Goal: Task Accomplishment & Management: Complete application form

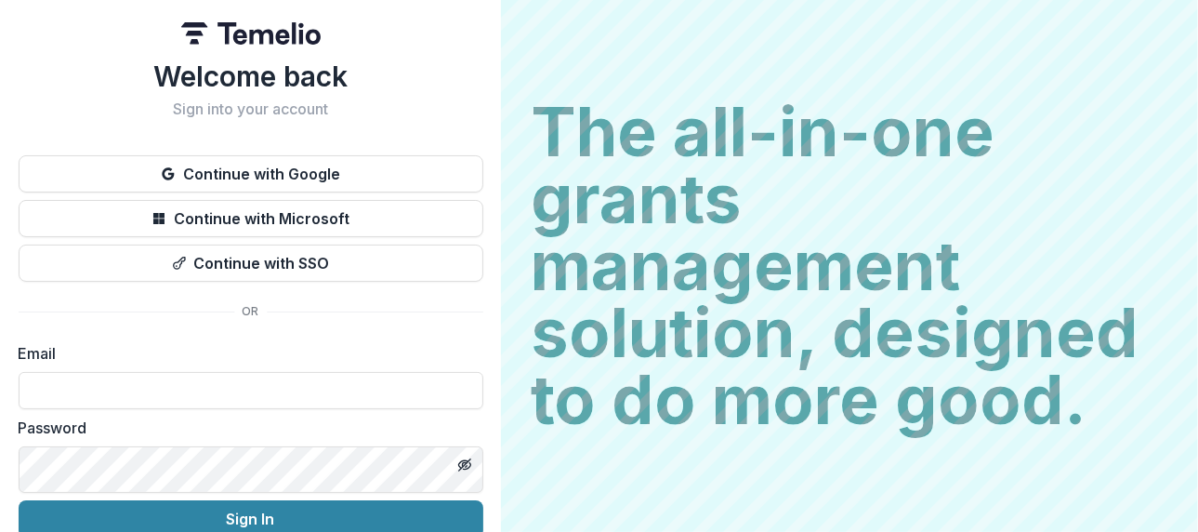
scroll to position [186, 0]
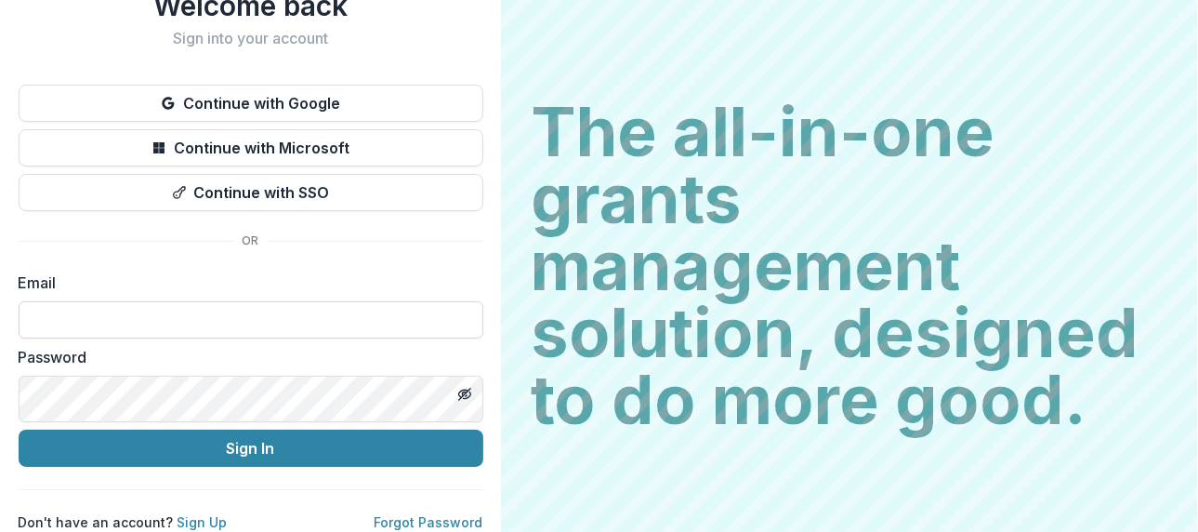
click at [449, 301] on input at bounding box center [251, 319] width 465 height 37
type input "**********"
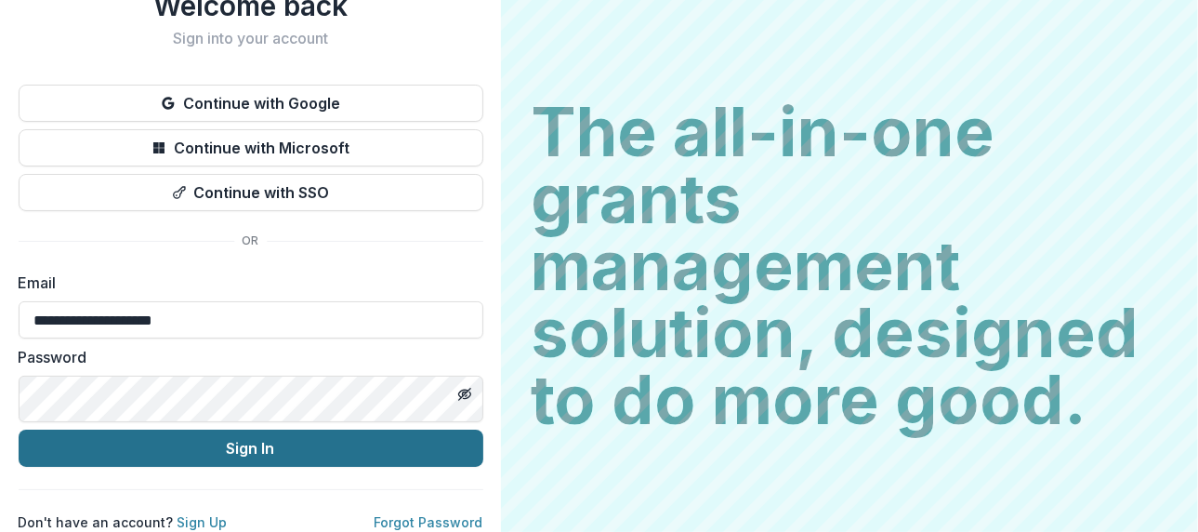
click at [483, 446] on button "Sign In" at bounding box center [251, 448] width 465 height 37
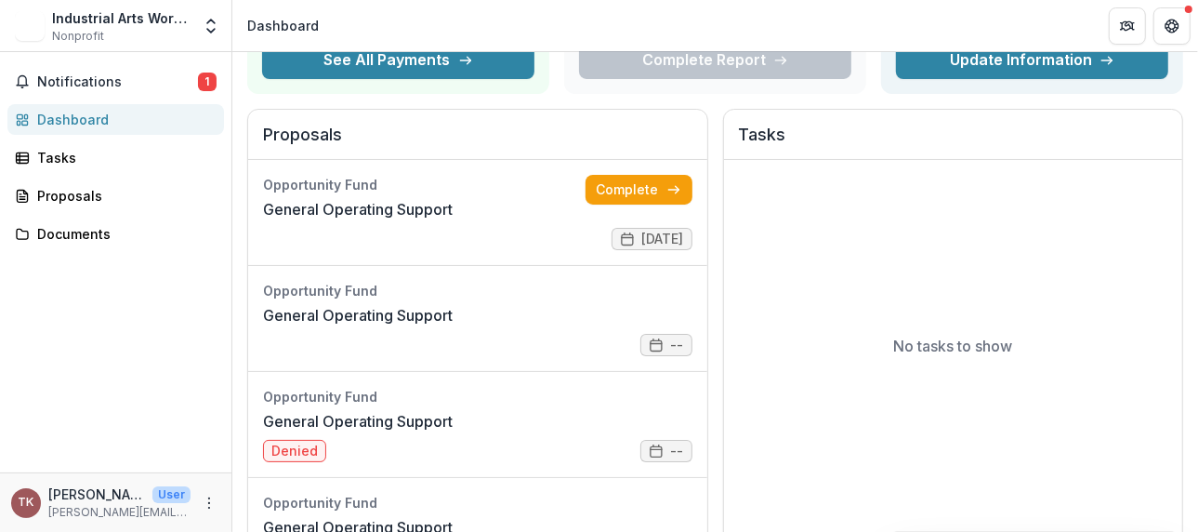
scroll to position [372, 0]
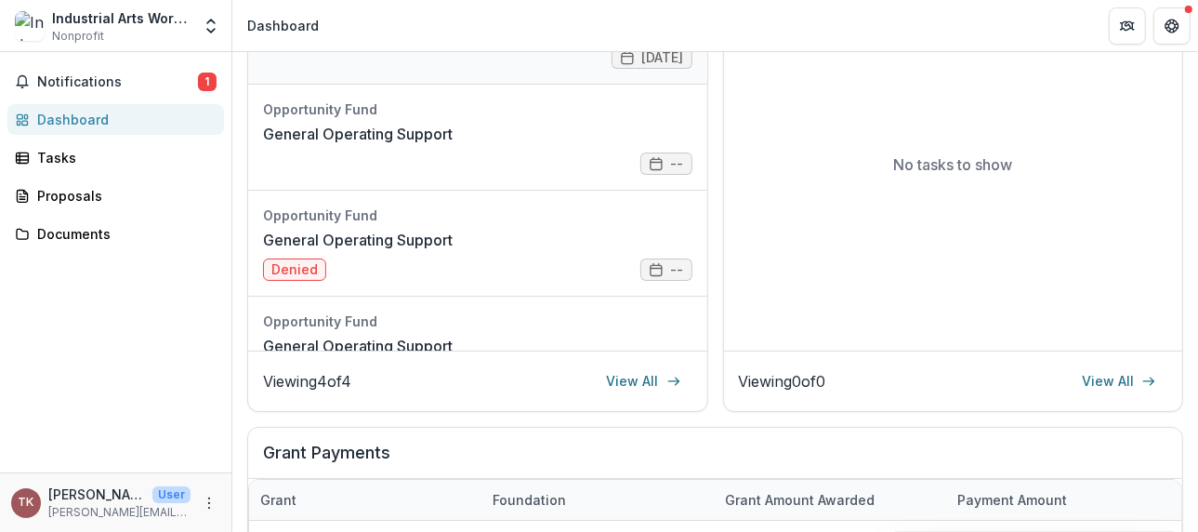
click at [693, 23] on link "Complete" at bounding box center [639, 8] width 107 height 30
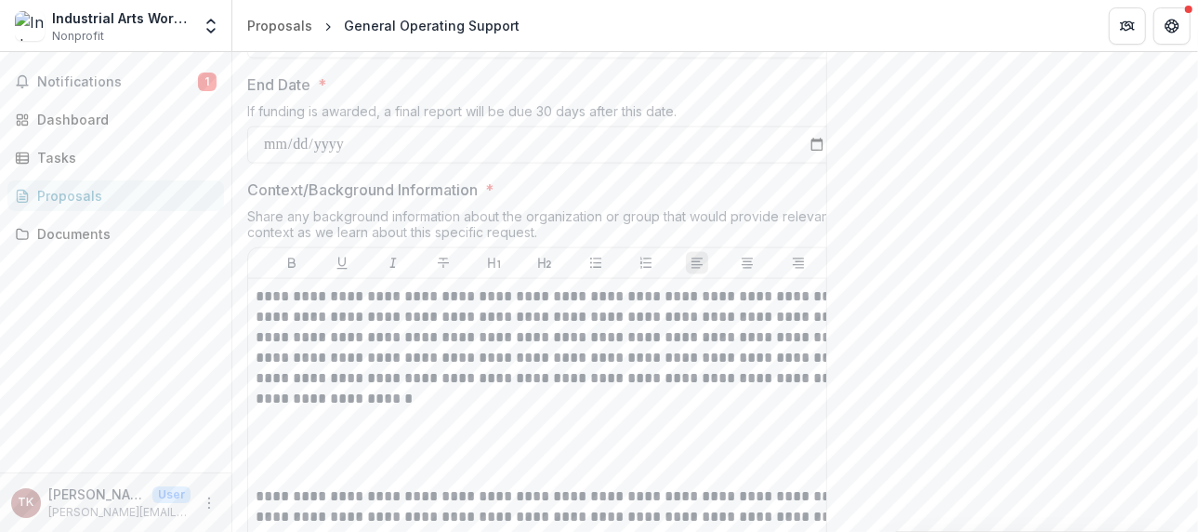
scroll to position [1674, 0]
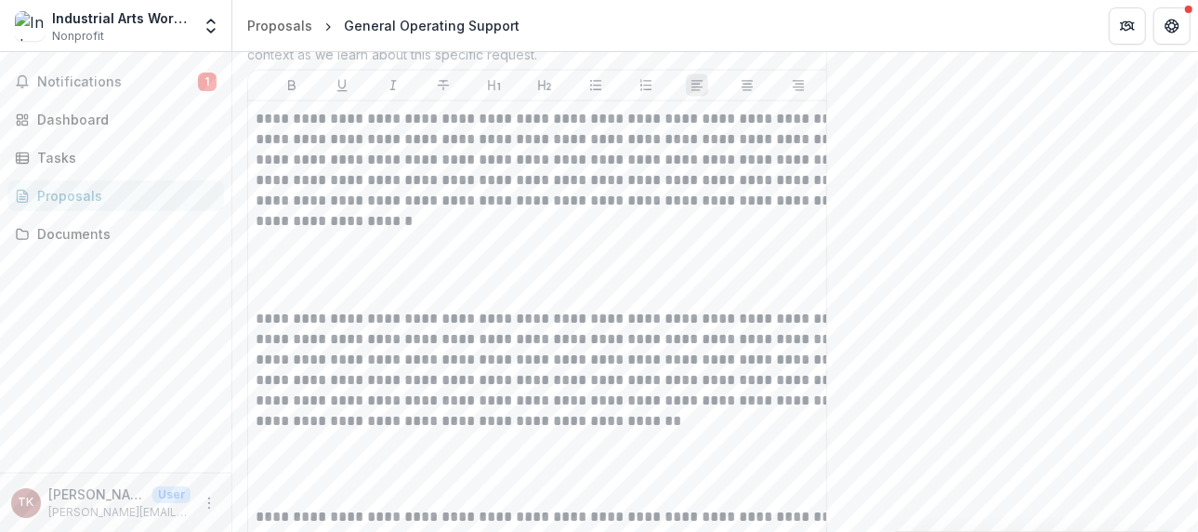
scroll to position [1859, 0]
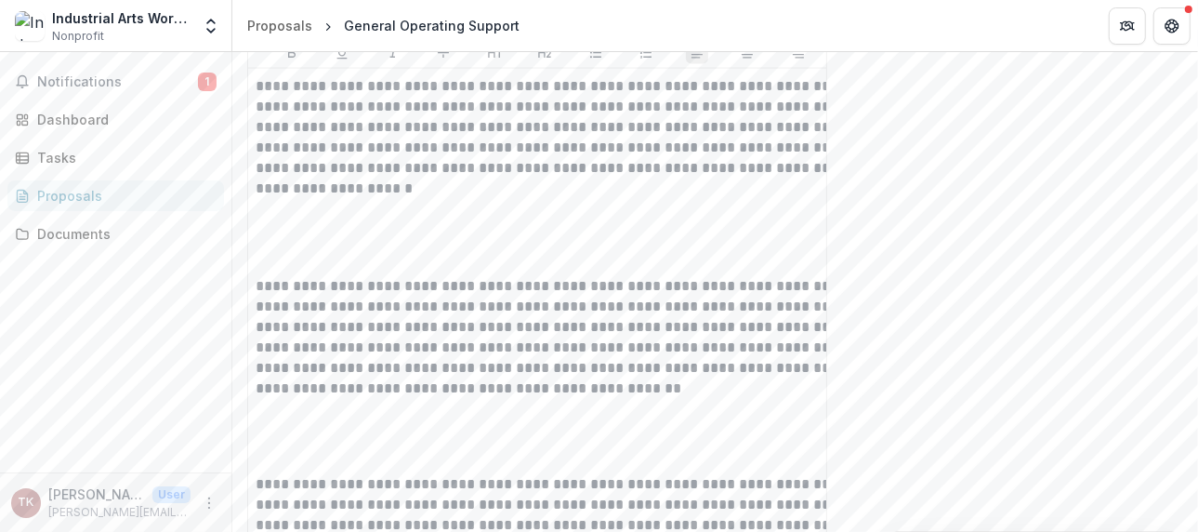
type input "*****"
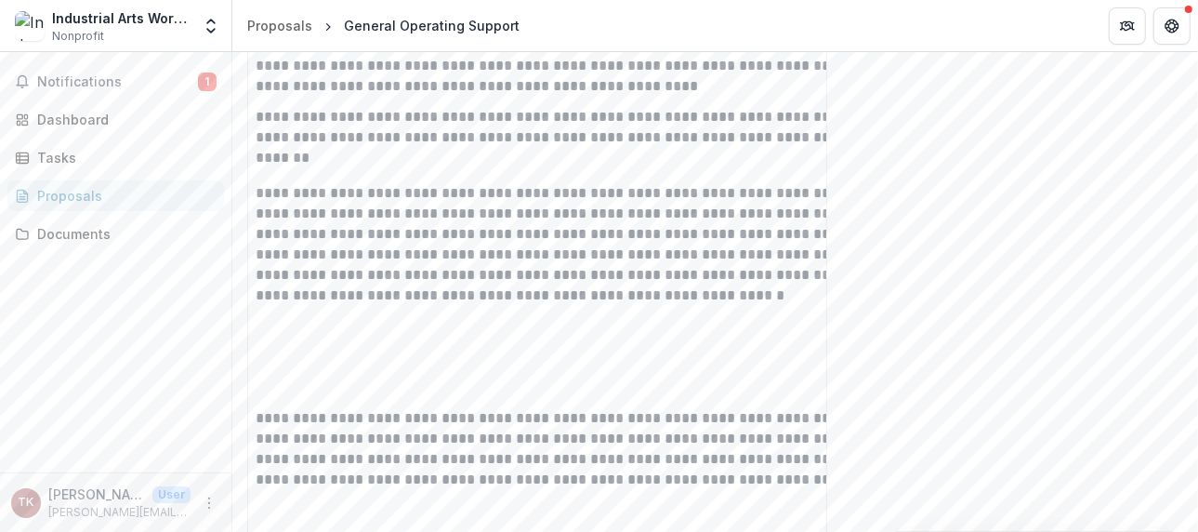
scroll to position [3161, 0]
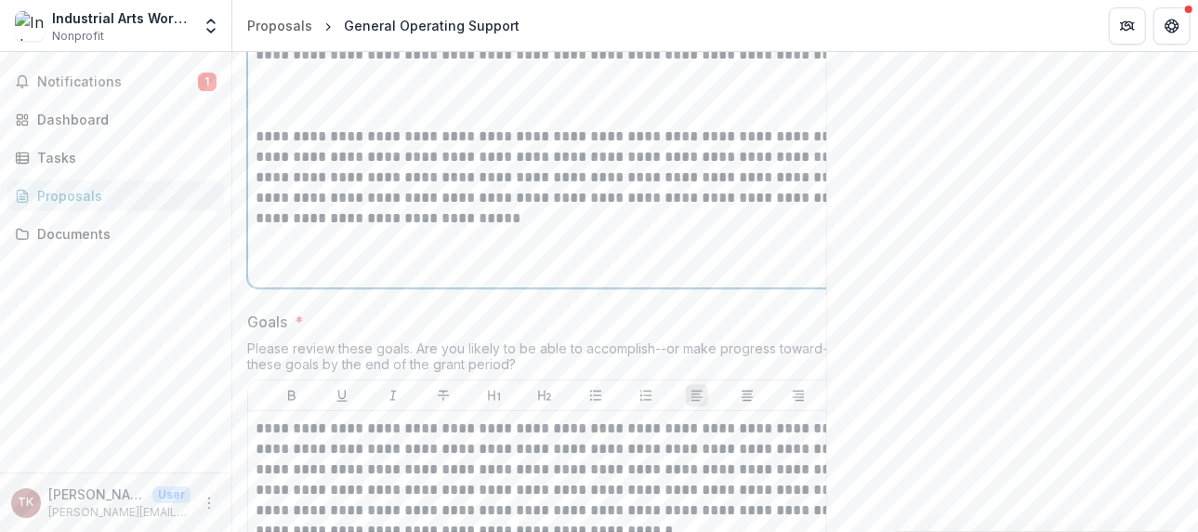
scroll to position [3626, 0]
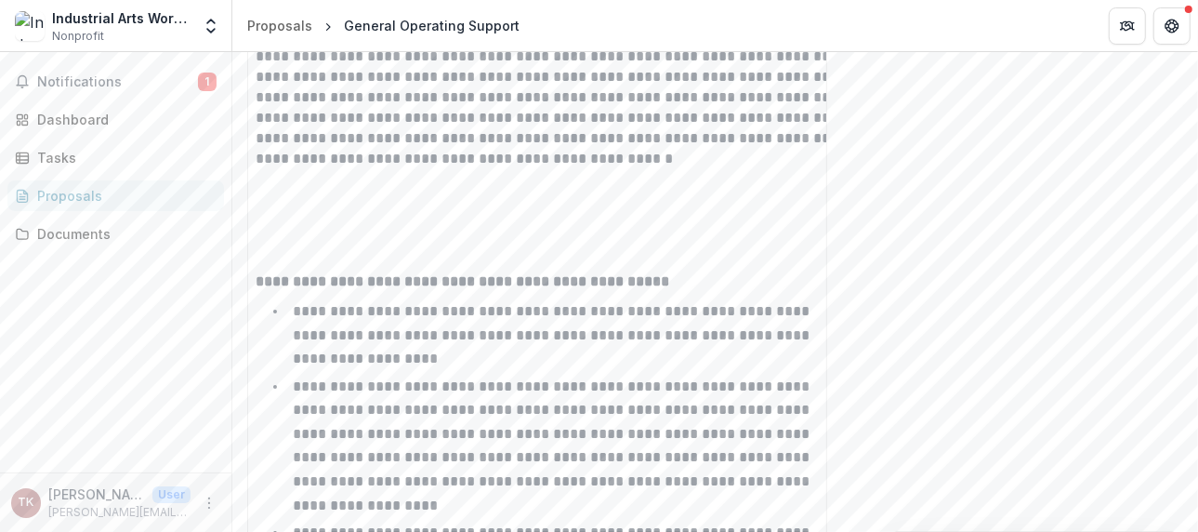
scroll to position [3998, 0]
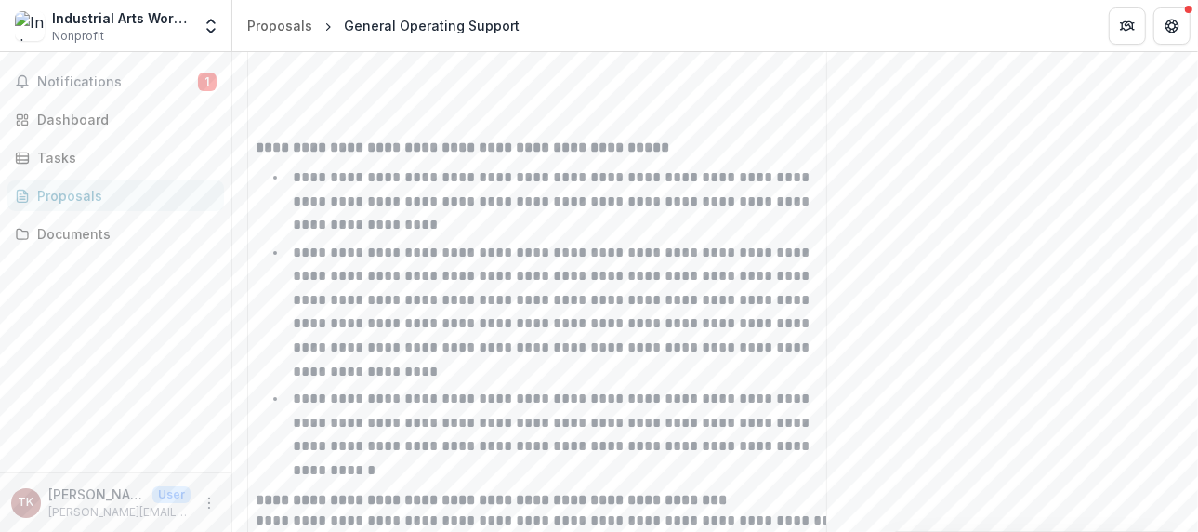
scroll to position [4184, 0]
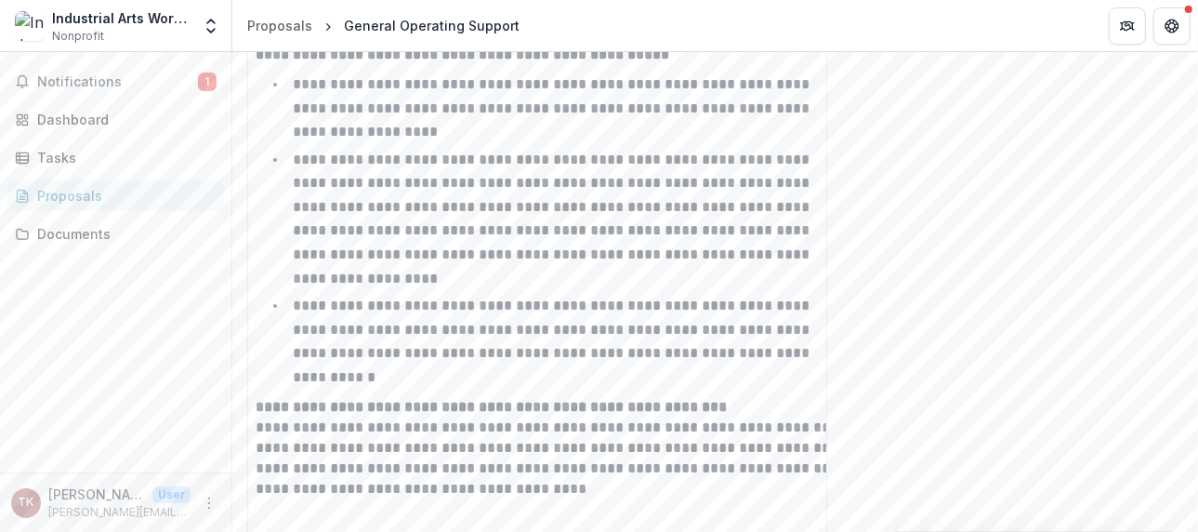
drag, startPoint x: 906, startPoint y: 301, endPoint x: 619, endPoint y: 337, distance: 288.5
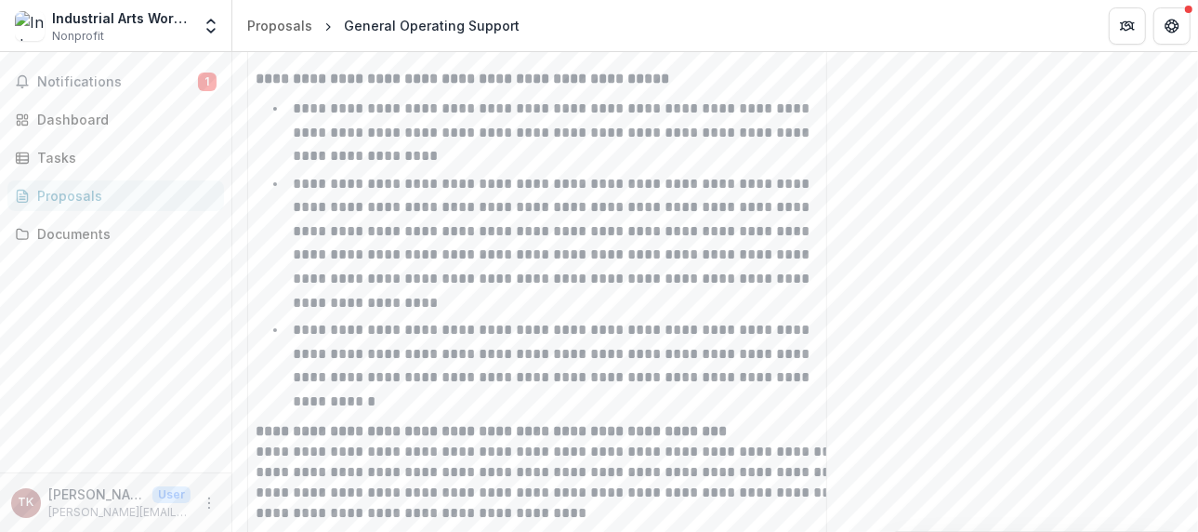
scroll to position [4176, 0]
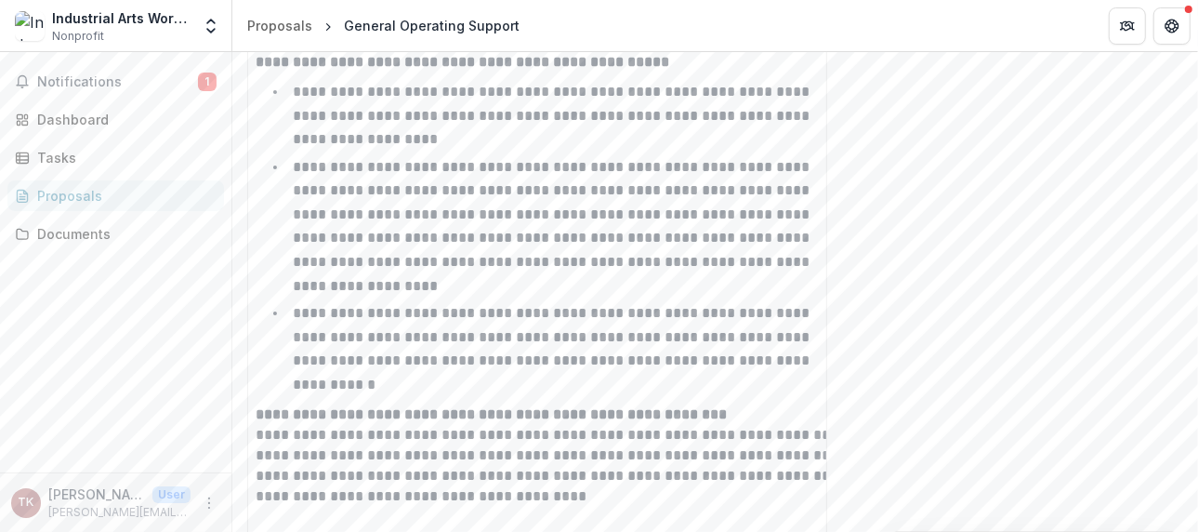
drag, startPoint x: 352, startPoint y: 247, endPoint x: 963, endPoint y: 364, distance: 621.8
copy div "**********"
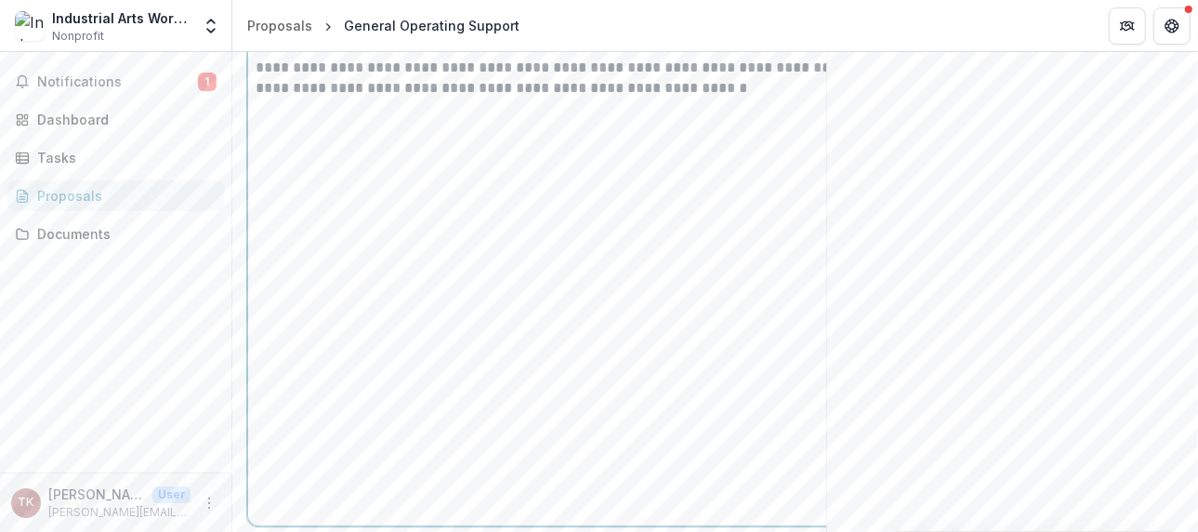
scroll to position [3538, 0]
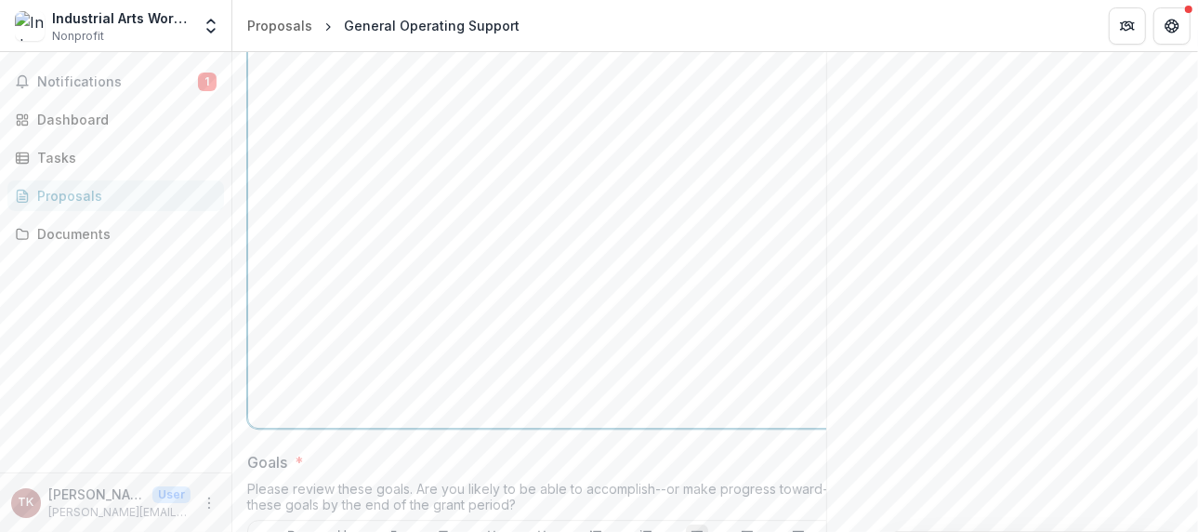
drag, startPoint x: 401, startPoint y: 305, endPoint x: 677, endPoint y: 364, distance: 282.5
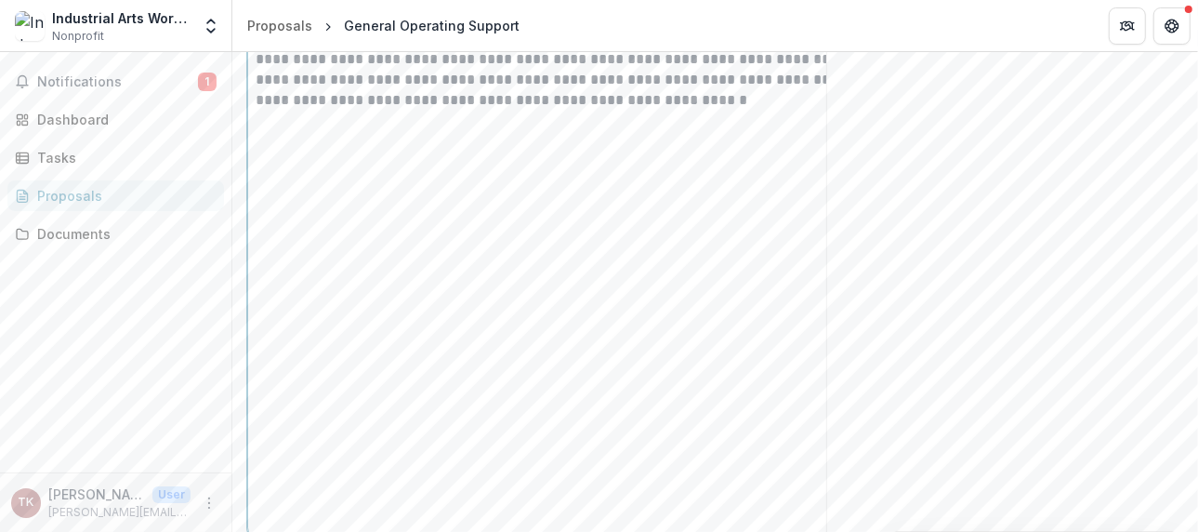
scroll to position [3259, 0]
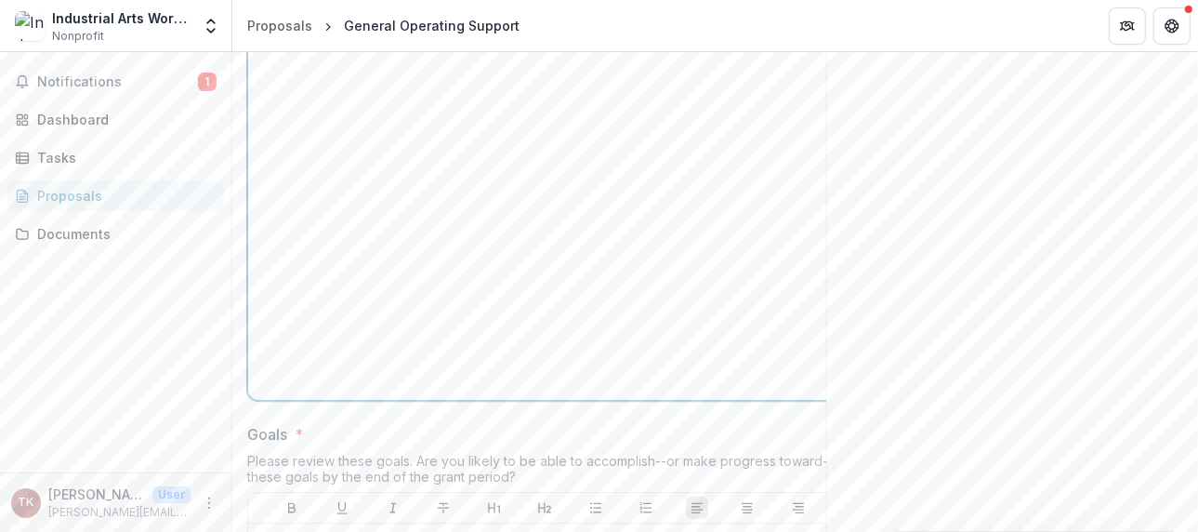
scroll to position [3659, 0]
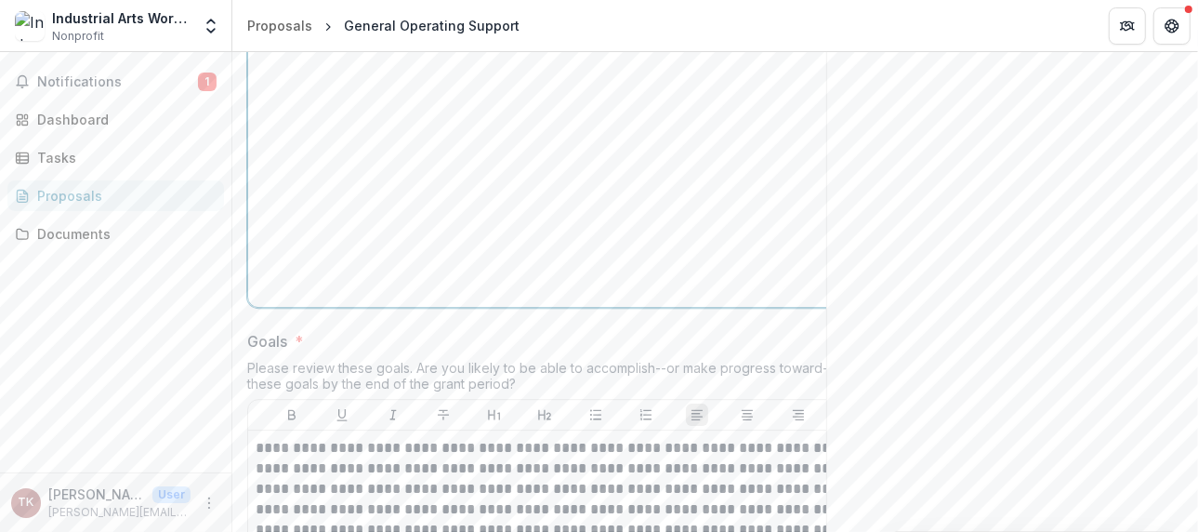
drag, startPoint x: 401, startPoint y: 185, endPoint x: 427, endPoint y: 154, distance: 40.2
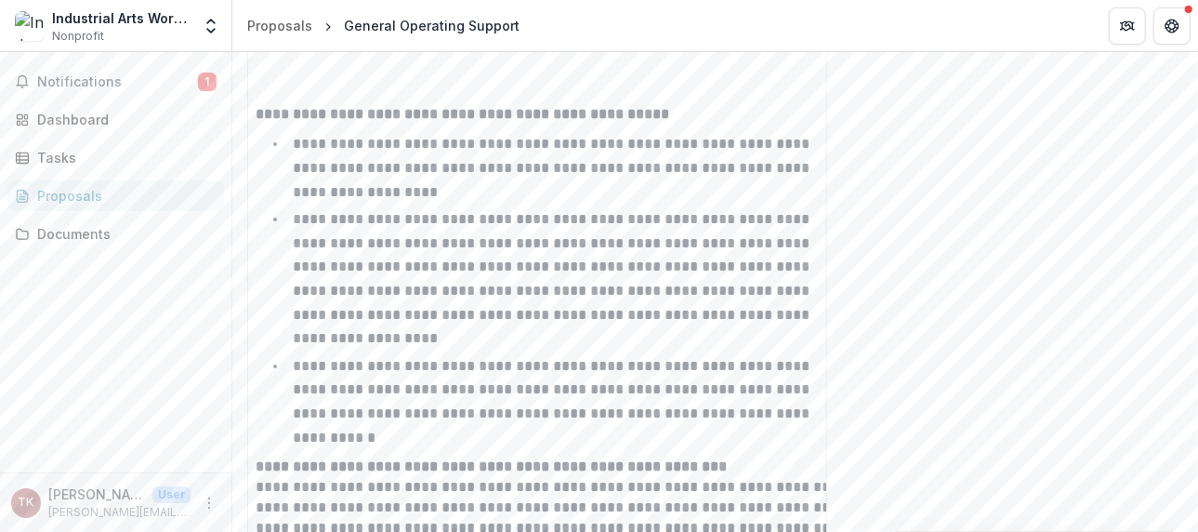
scroll to position [4309, 0]
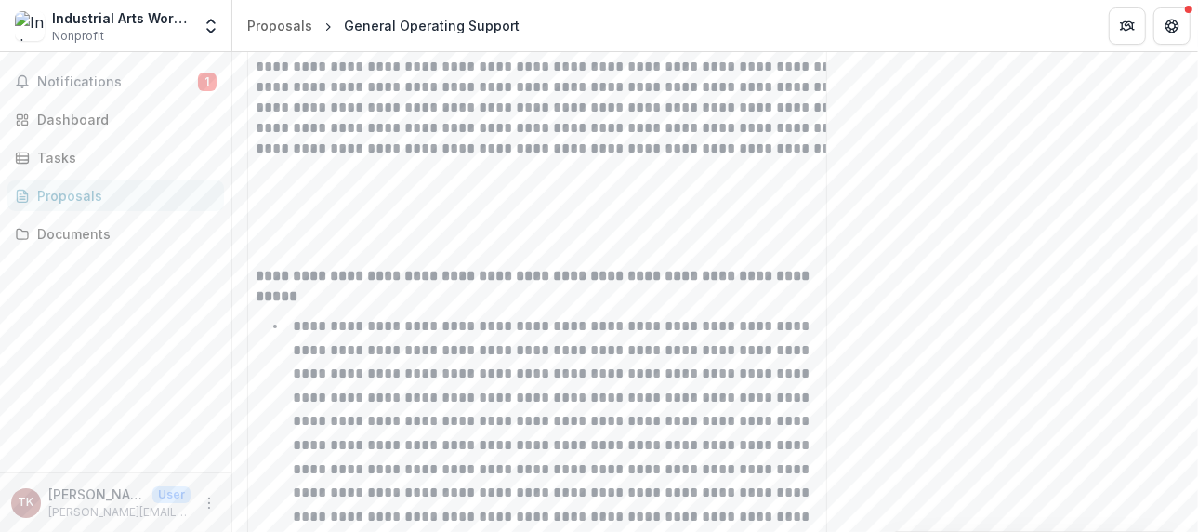
scroll to position [6076, 0]
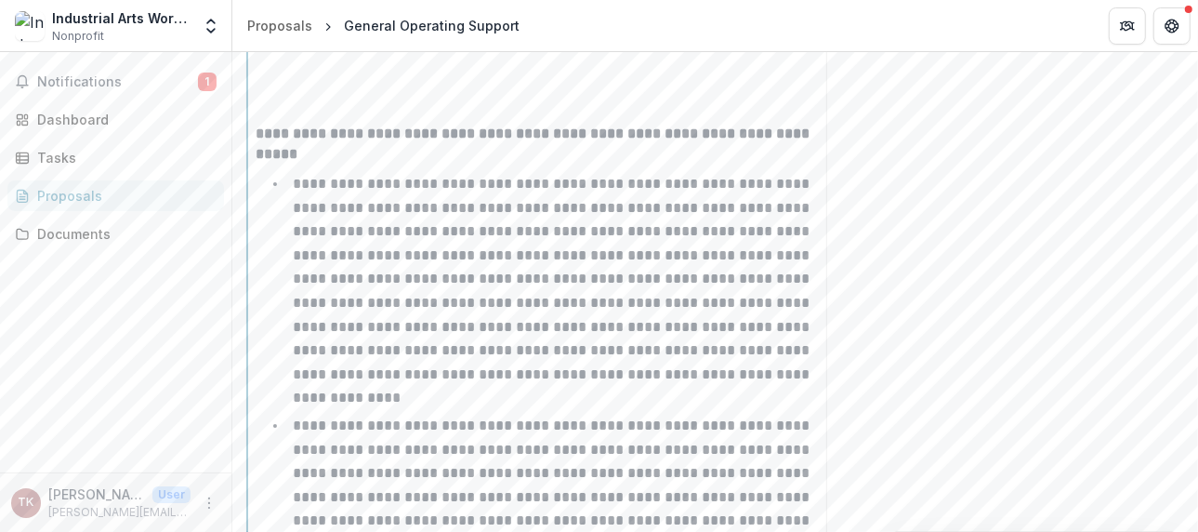
scroll to position [6120, 0]
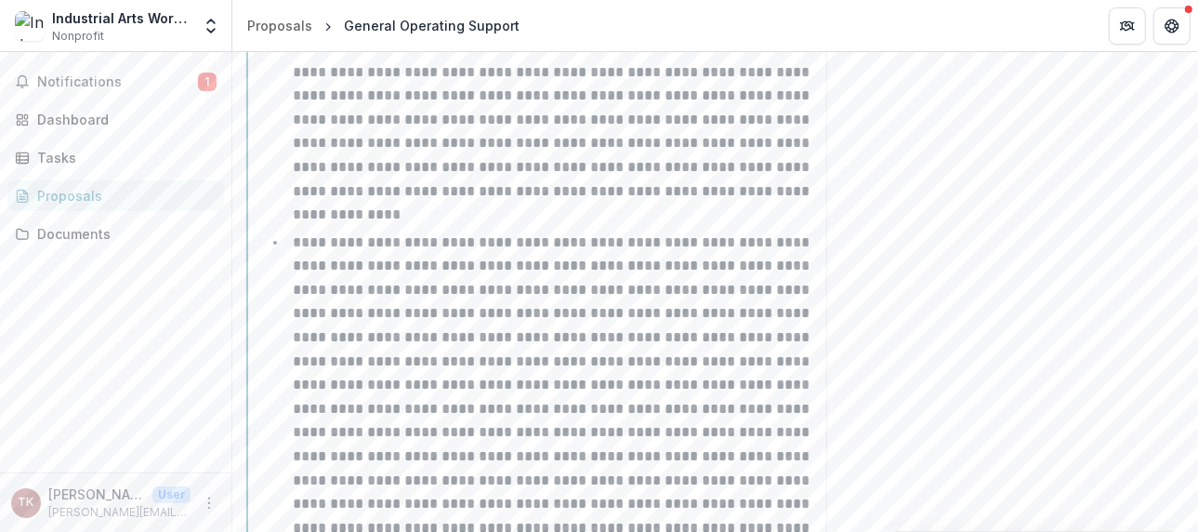
scroll to position [6399, 0]
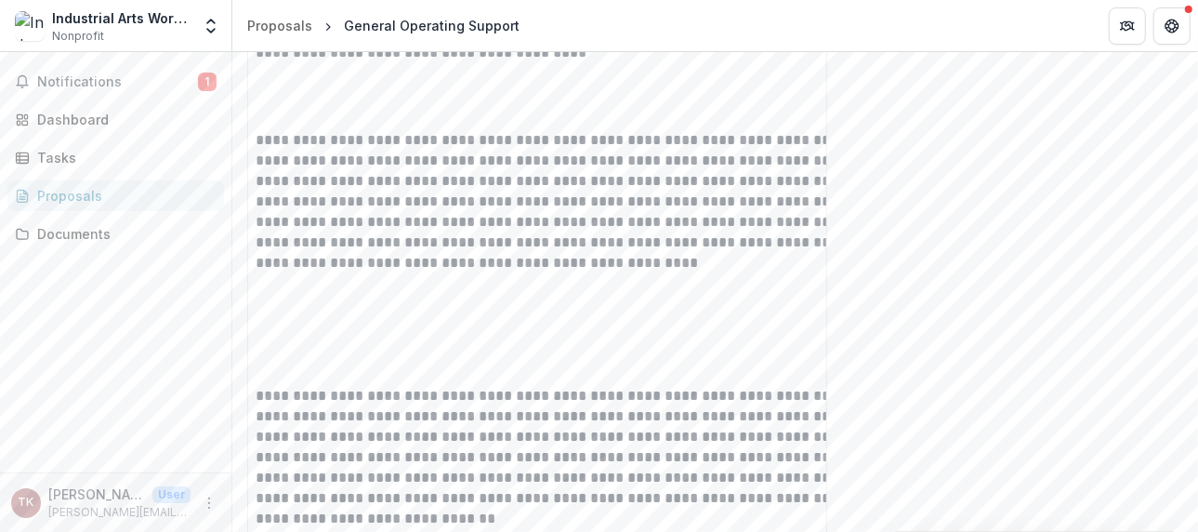
scroll to position [8166, 0]
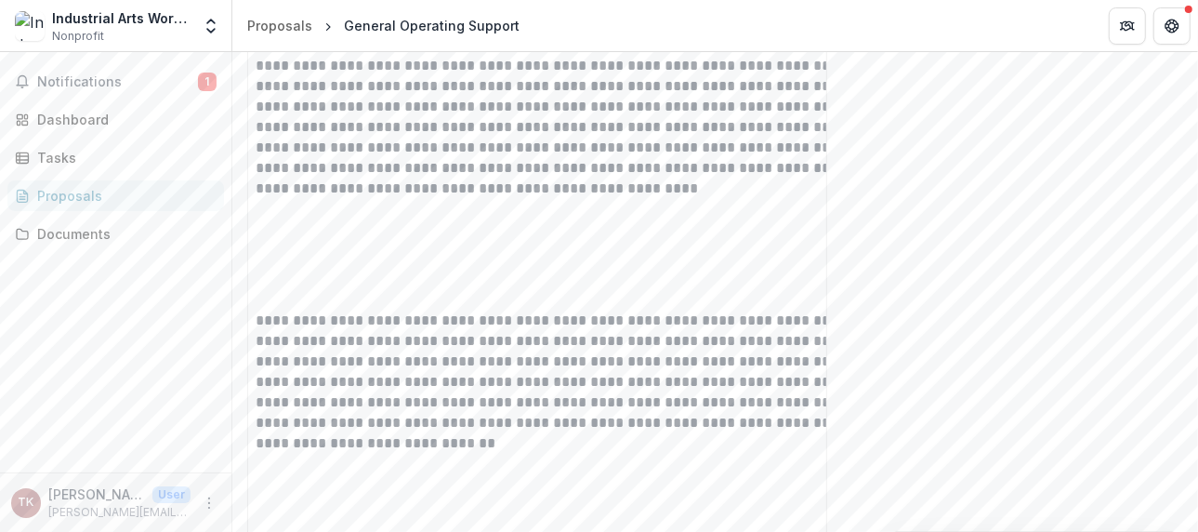
scroll to position [0, 0]
drag, startPoint x: 593, startPoint y: 331, endPoint x: 368, endPoint y: 258, distance: 236.4
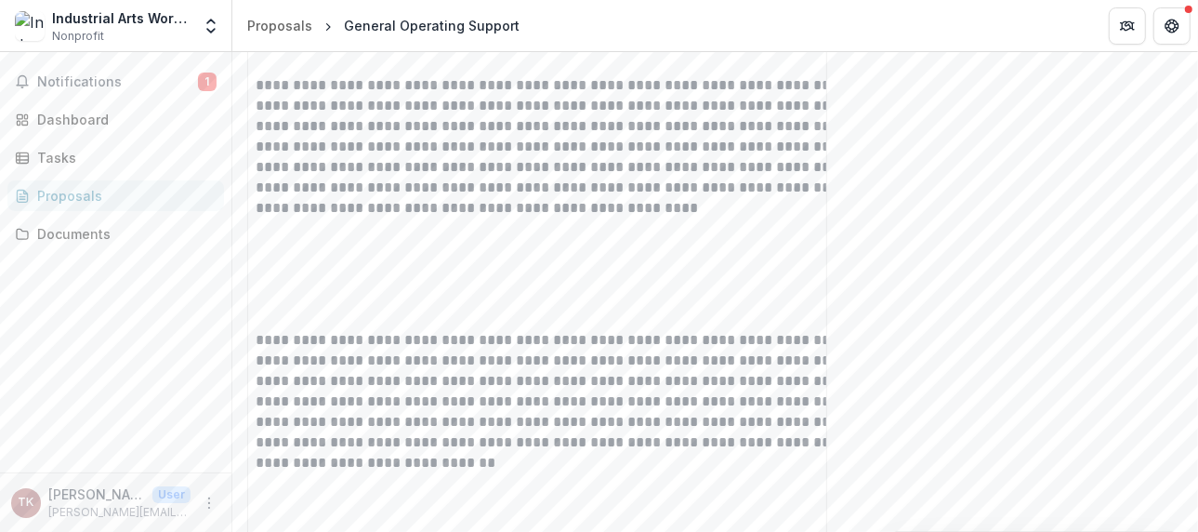
paste textarea "**********"
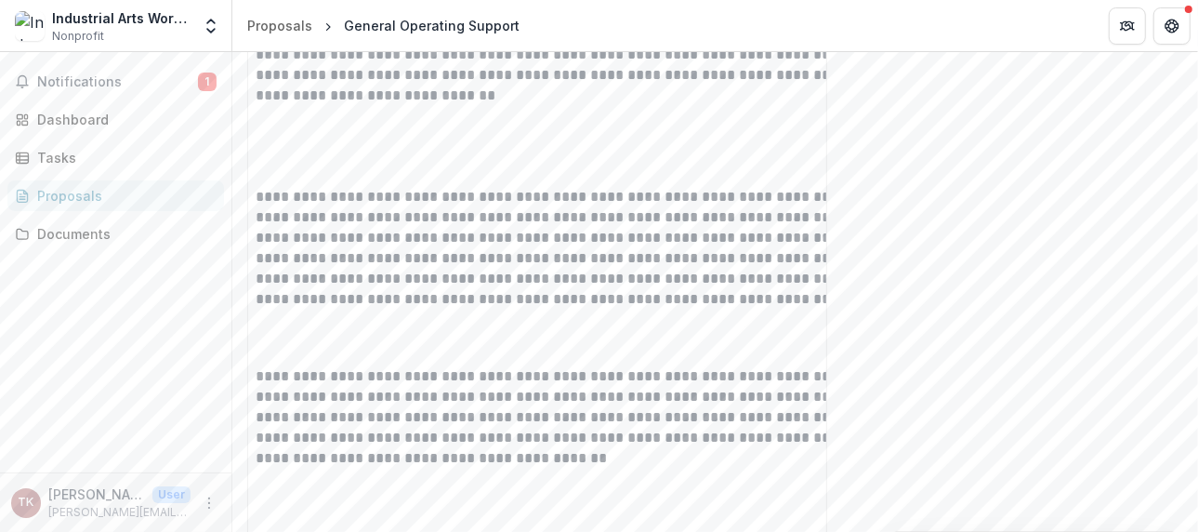
scroll to position [8538, 0]
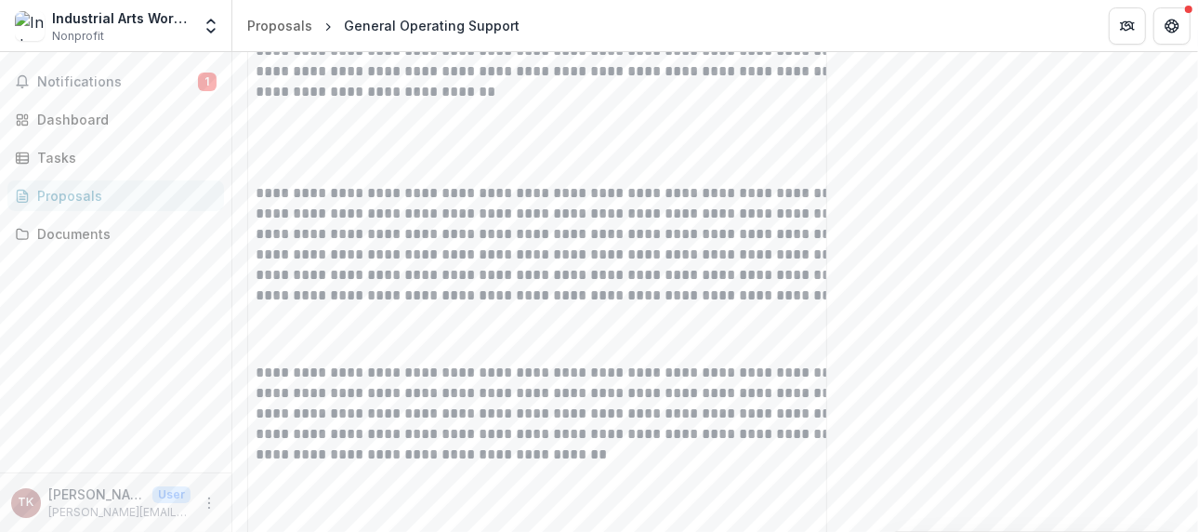
type textarea "**********"
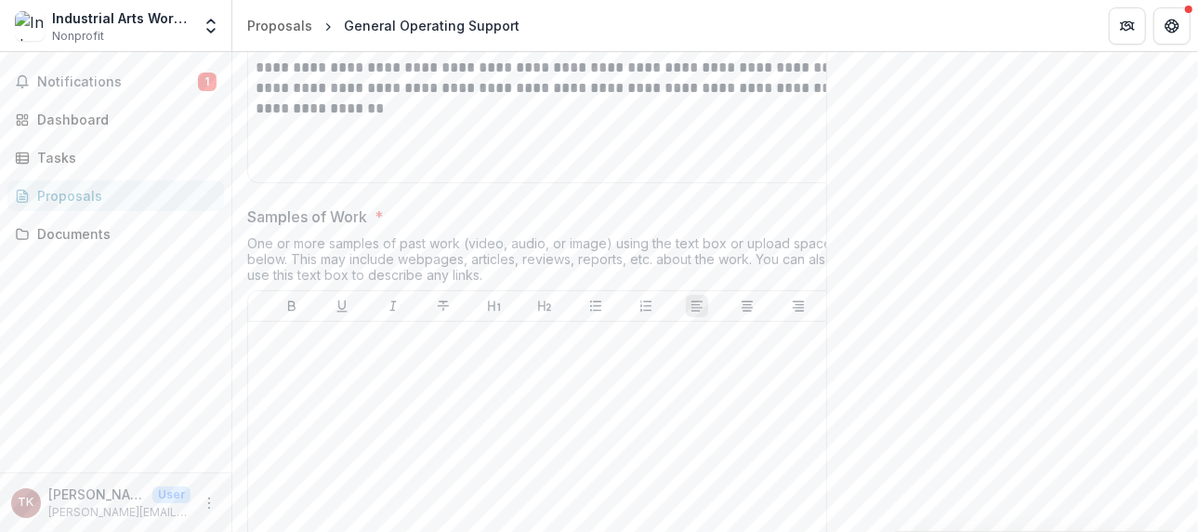
scroll to position [9815, 0]
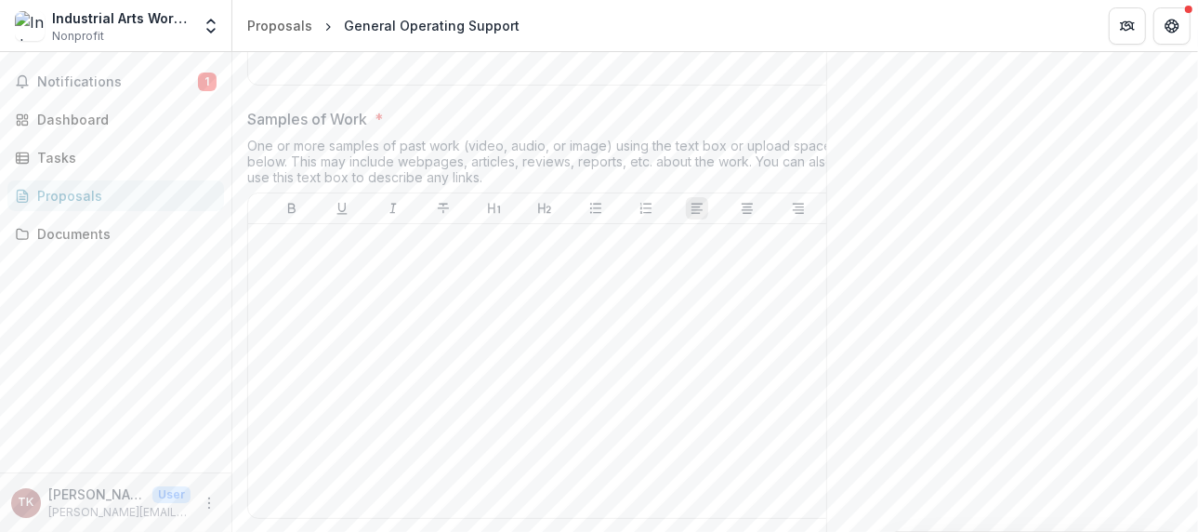
scroll to position [9918, 0]
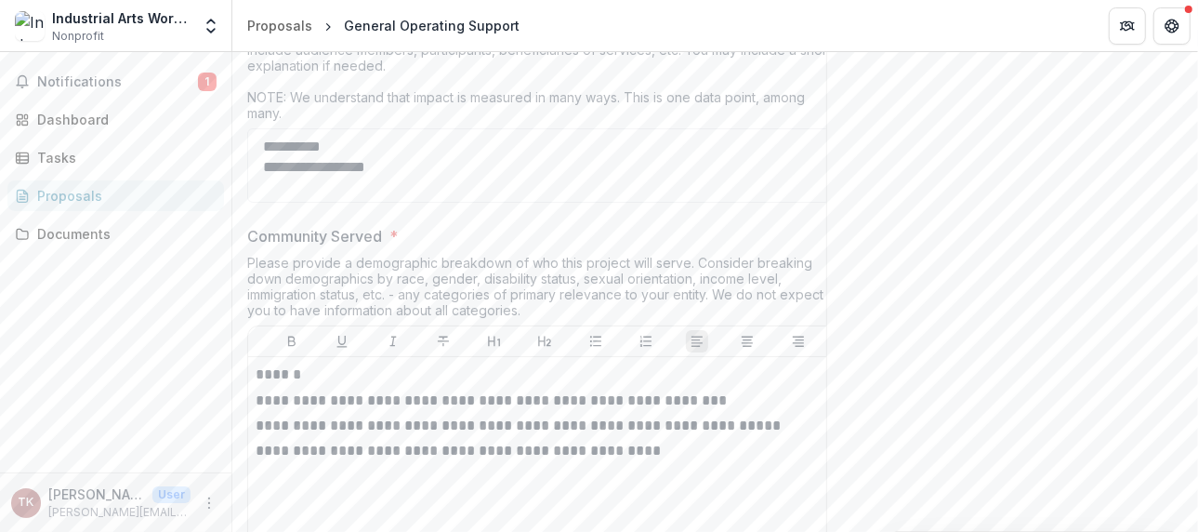
scroll to position [13916, 0]
drag, startPoint x: 722, startPoint y: 311, endPoint x: 961, endPoint y: 311, distance: 238.9
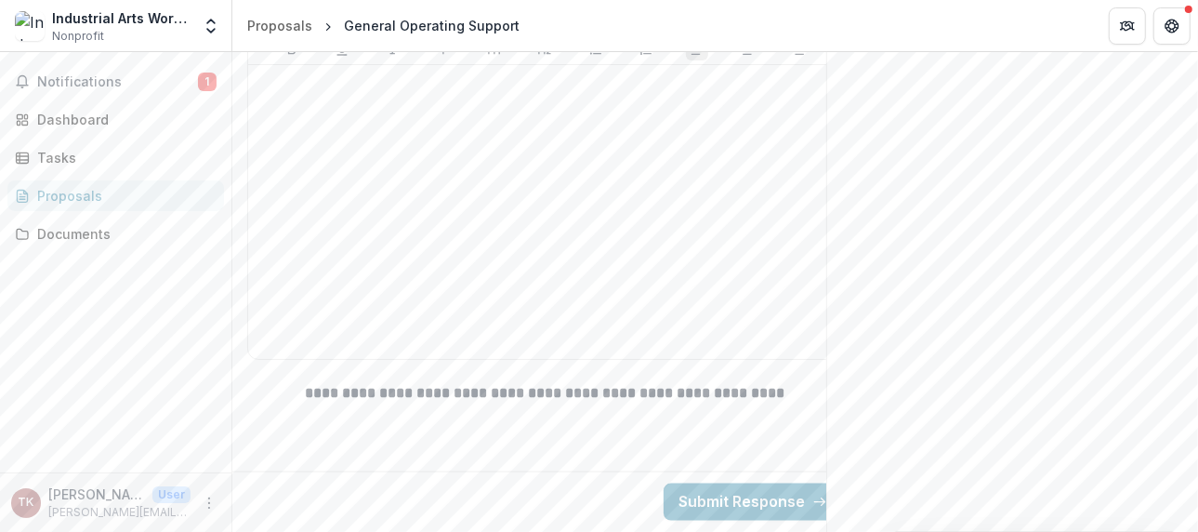
scroll to position [15877, 0]
drag, startPoint x: 369, startPoint y: 230, endPoint x: 377, endPoint y: 223, distance: 9.9
type textarea "**********"
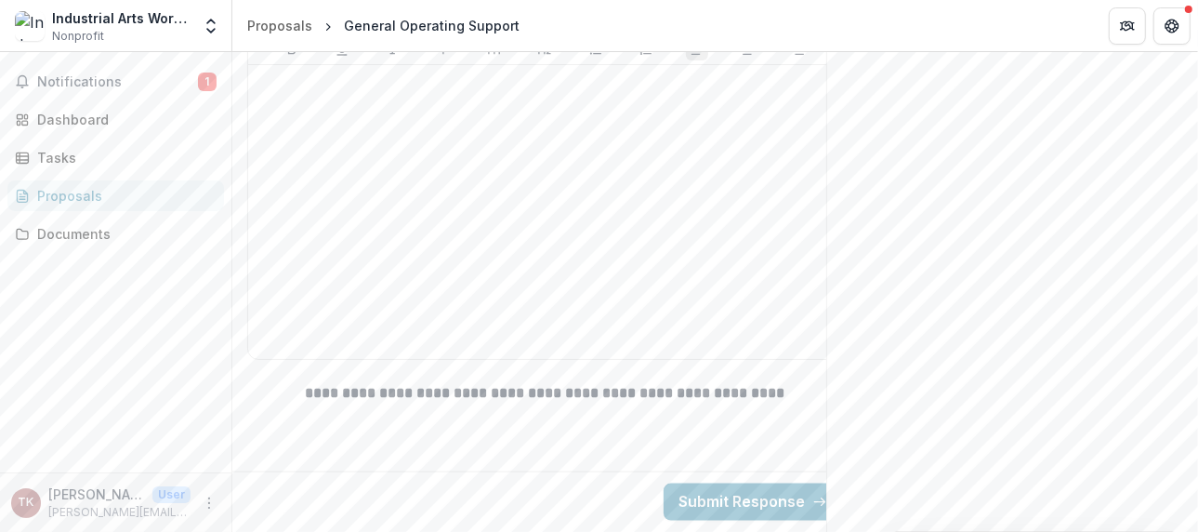
type input "**********"
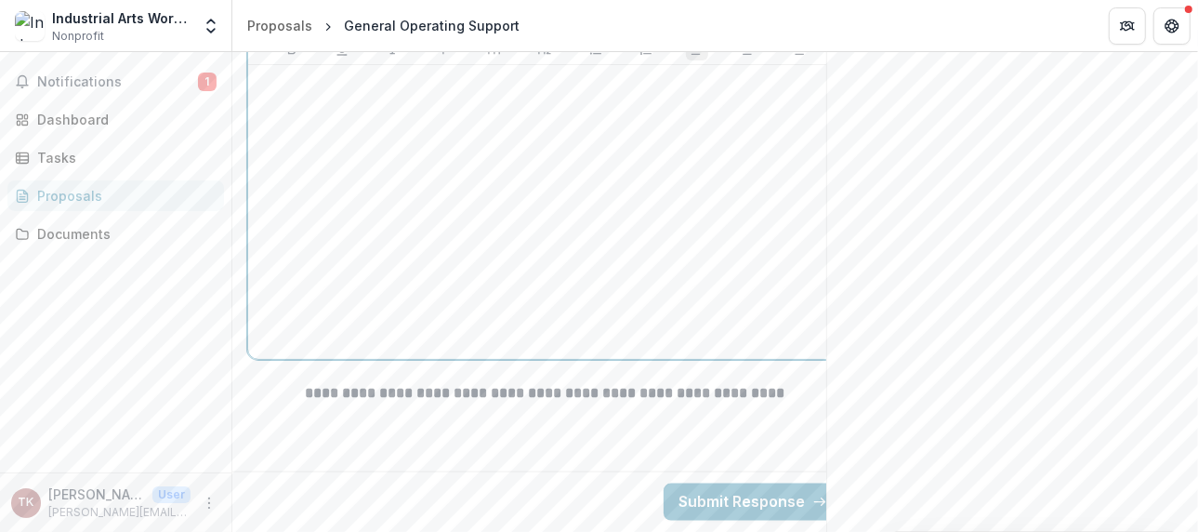
click at [402, 93] on p at bounding box center [545, 83] width 578 height 20
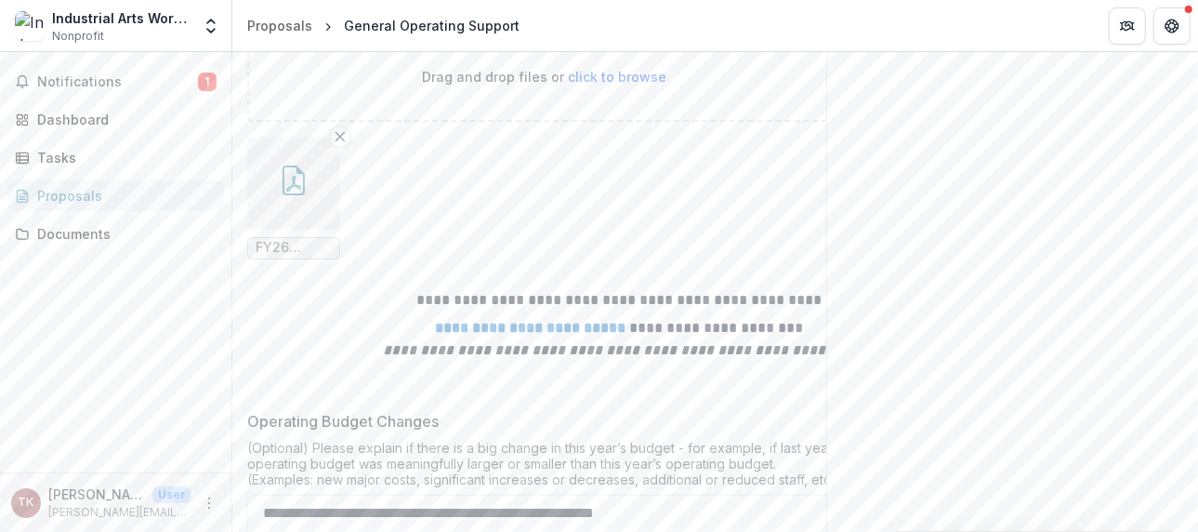
scroll to position [11280, 0]
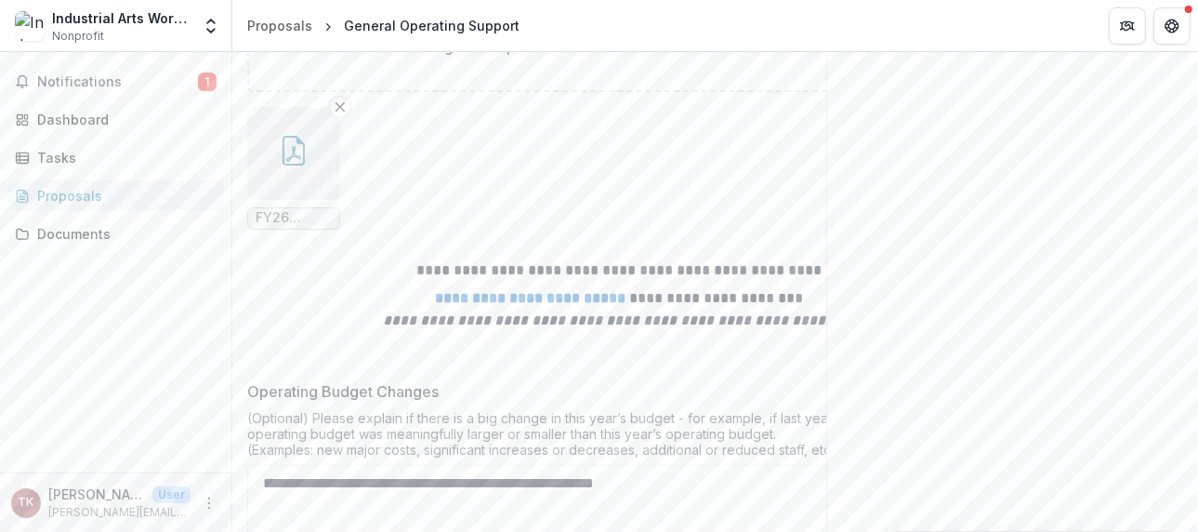
scroll to position [11373, 0]
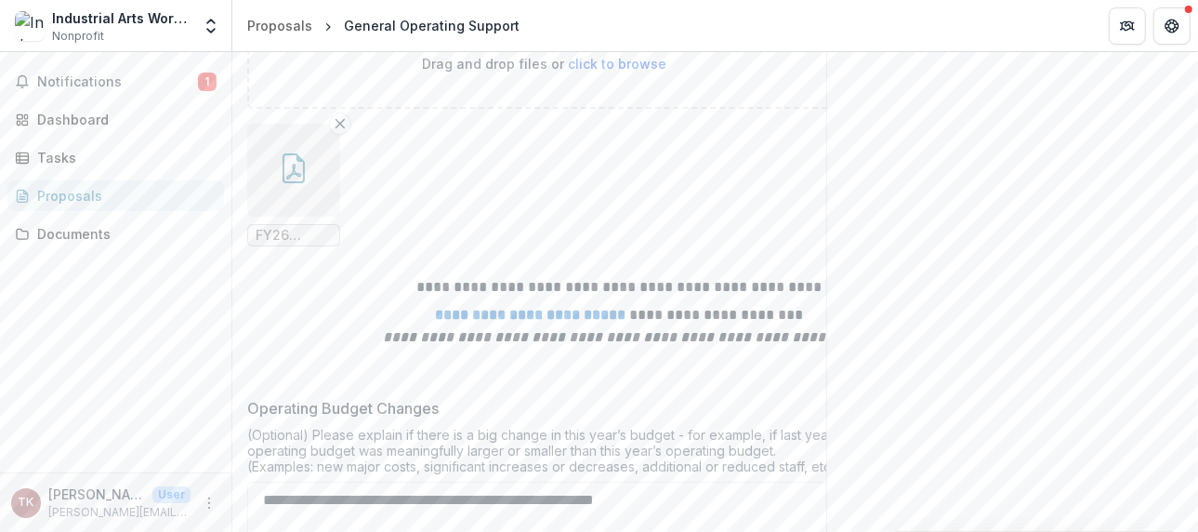
drag, startPoint x: 655, startPoint y: 449, endPoint x: 936, endPoint y: 473, distance: 281.8
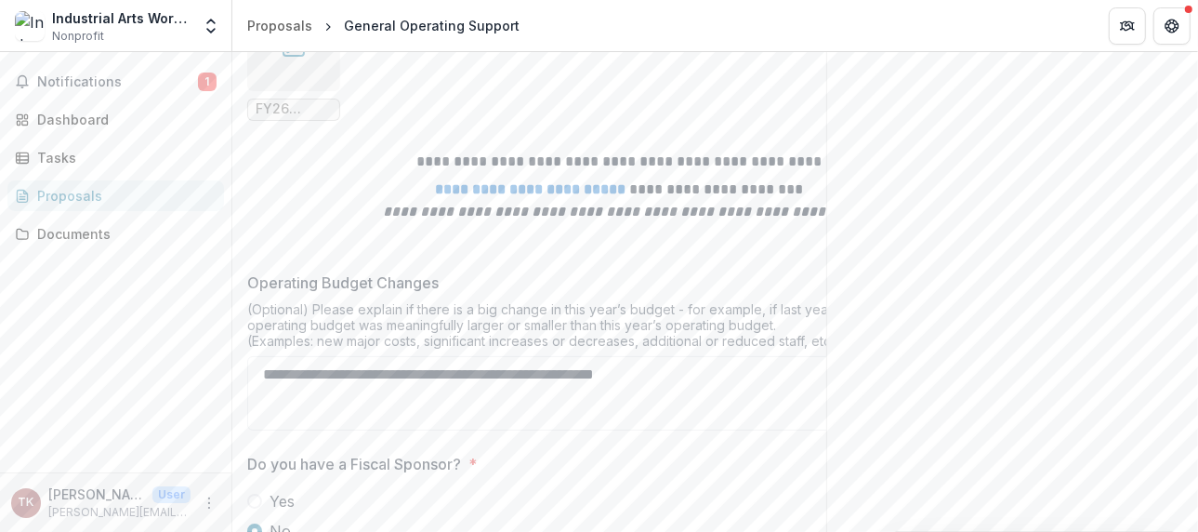
scroll to position [11651, 0]
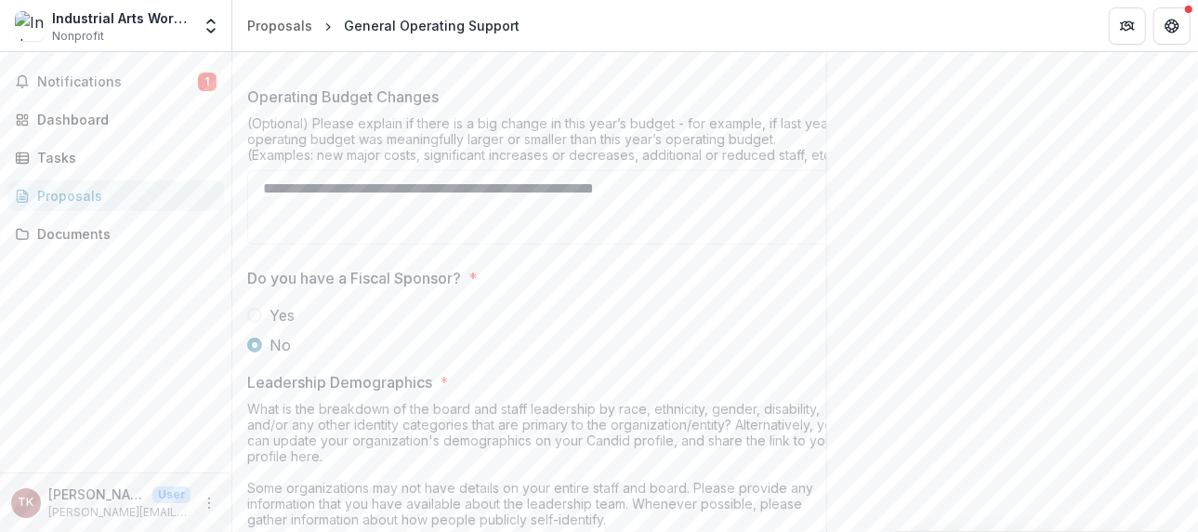
type input "**********"
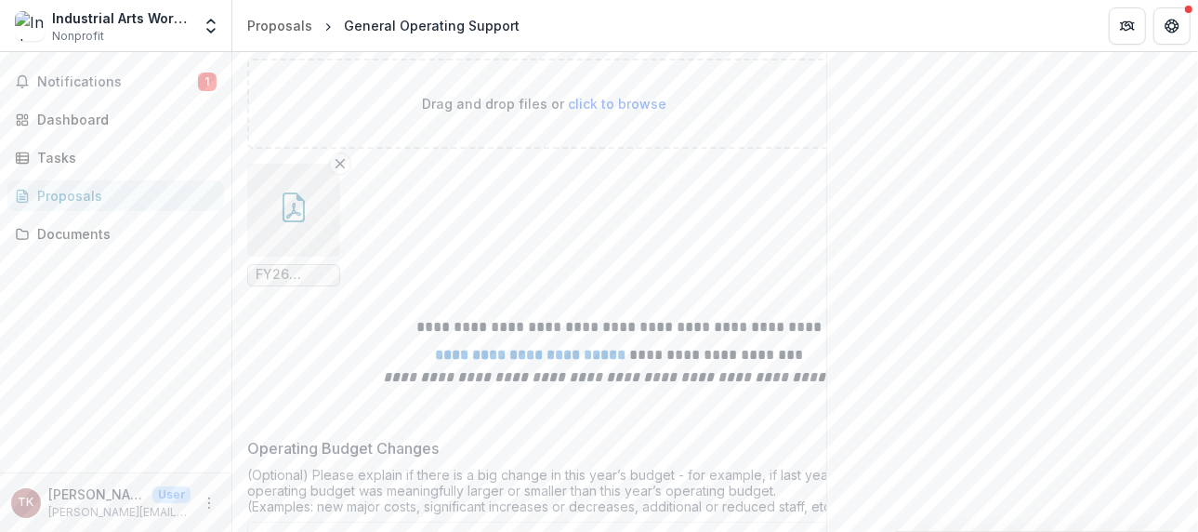
scroll to position [11373, 0]
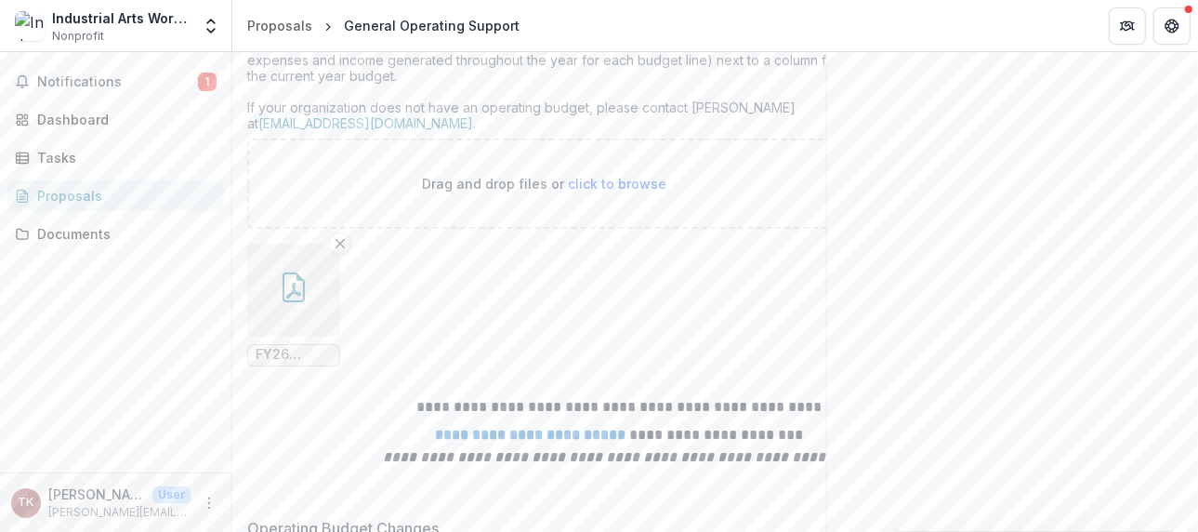
drag, startPoint x: 828, startPoint y: 168, endPoint x: 981, endPoint y: 166, distance: 152.5
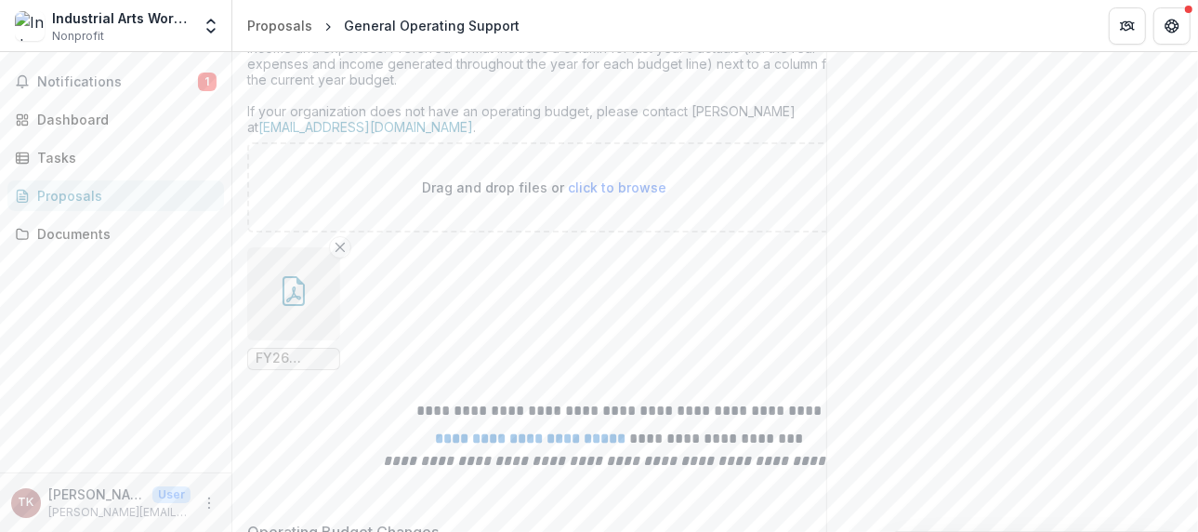
scroll to position [11280, 0]
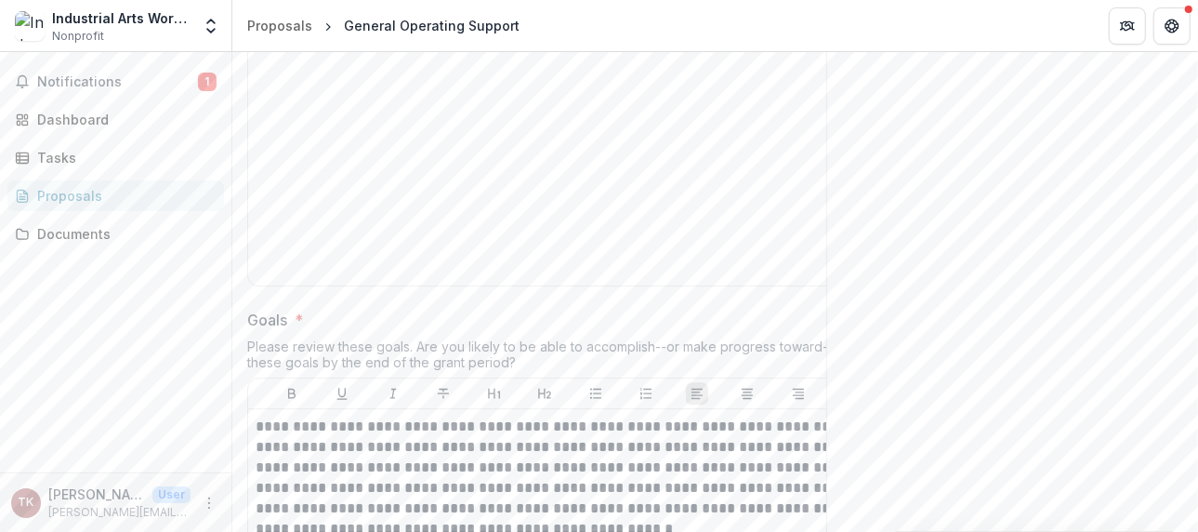
scroll to position [3732, 0]
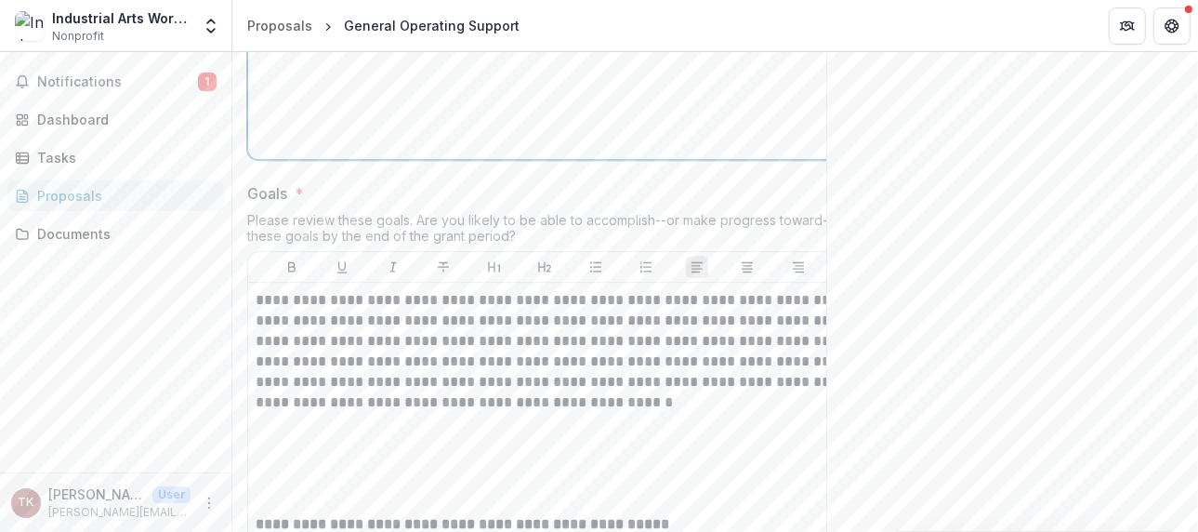
scroll to position [3672, 0]
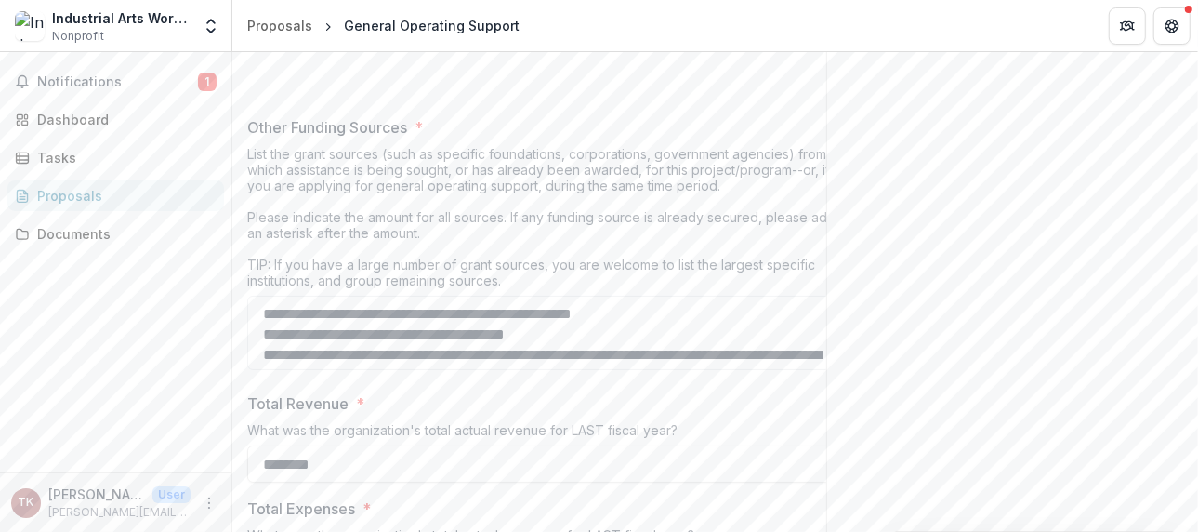
scroll to position [10831, 0]
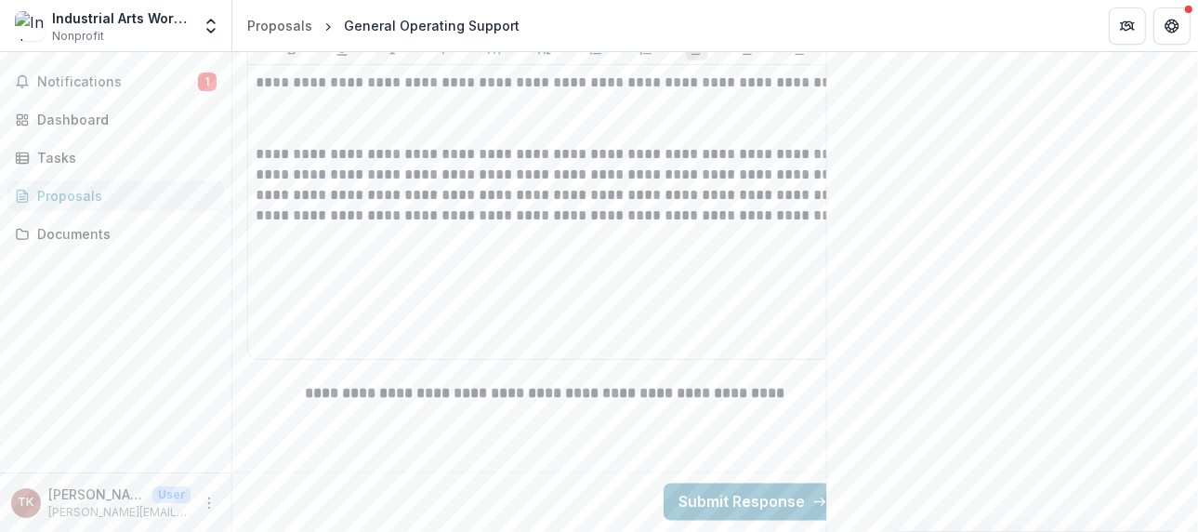
scroll to position [17941, 0]
click at [842, 498] on button "Submit Response" at bounding box center [753, 501] width 179 height 37
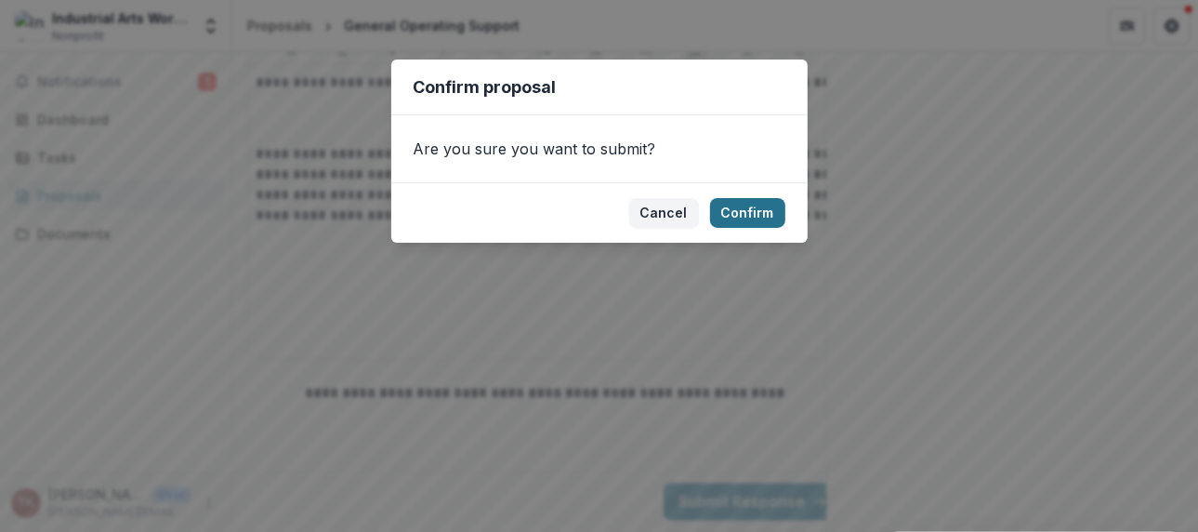
click at [786, 228] on button "Confirm" at bounding box center [747, 213] width 75 height 30
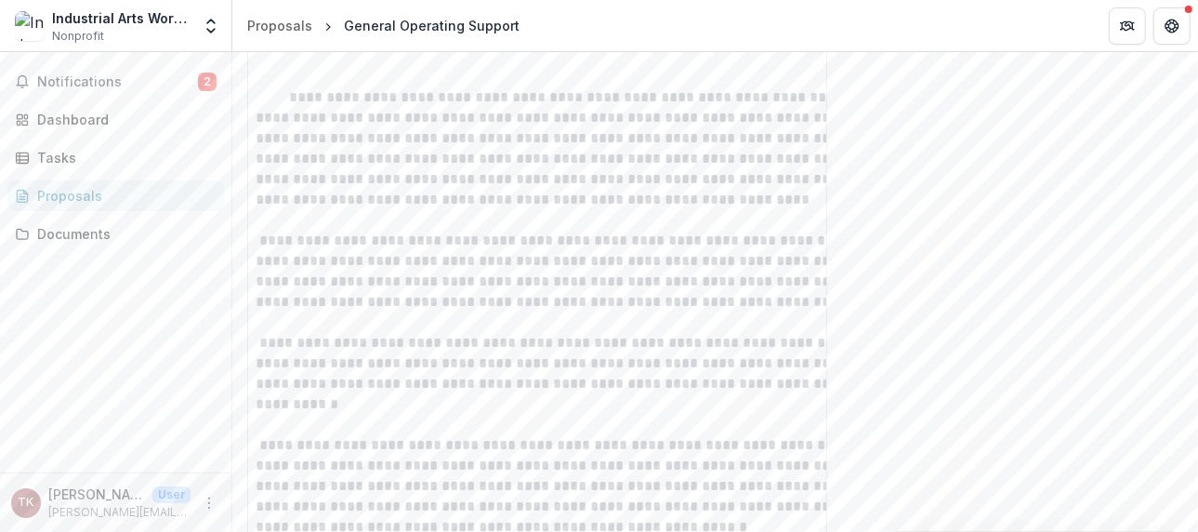
scroll to position [3152, 0]
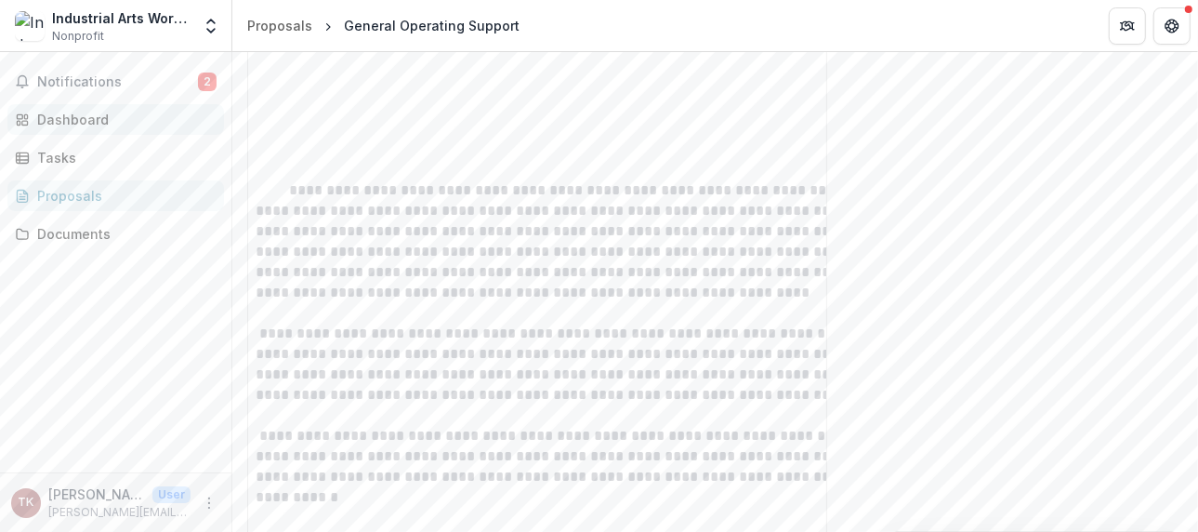
click at [101, 129] on div "Dashboard" at bounding box center [123, 120] width 172 height 20
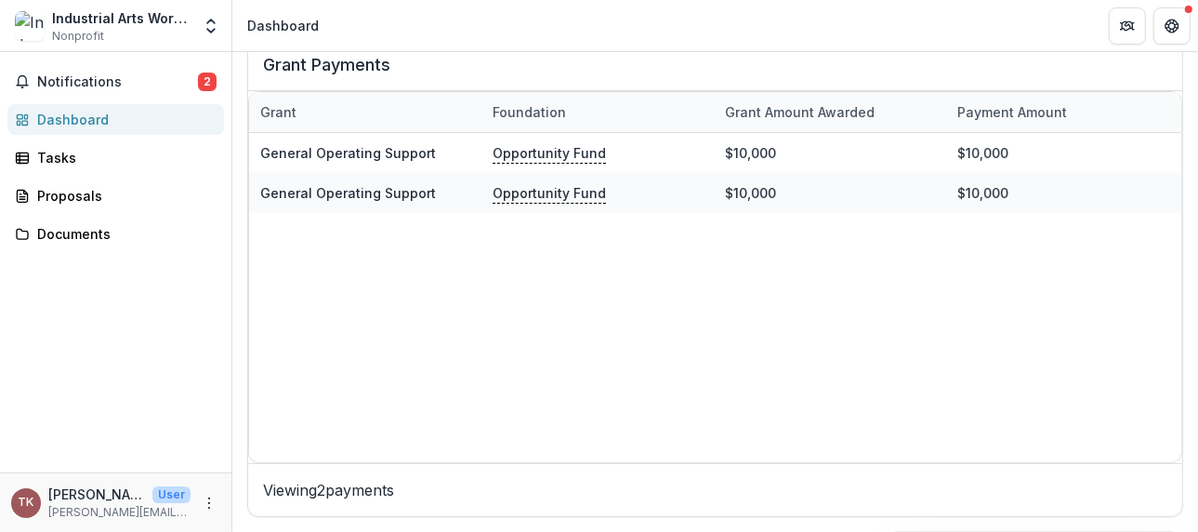
scroll to position [1346, 0]
click at [198, 91] on span "2" at bounding box center [207, 82] width 19 height 19
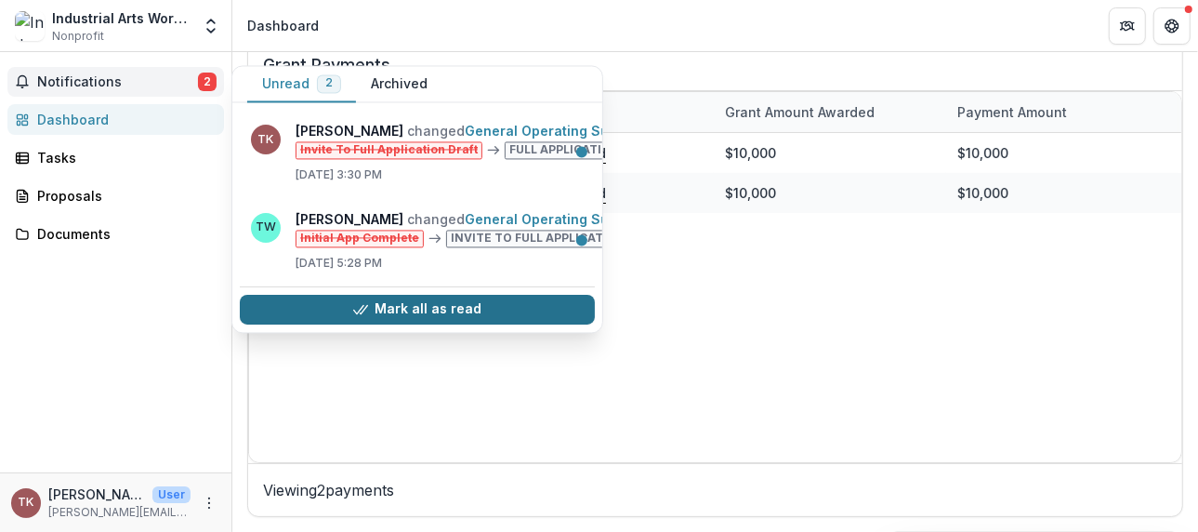
click at [388, 324] on button "Mark all as read" at bounding box center [417, 310] width 355 height 30
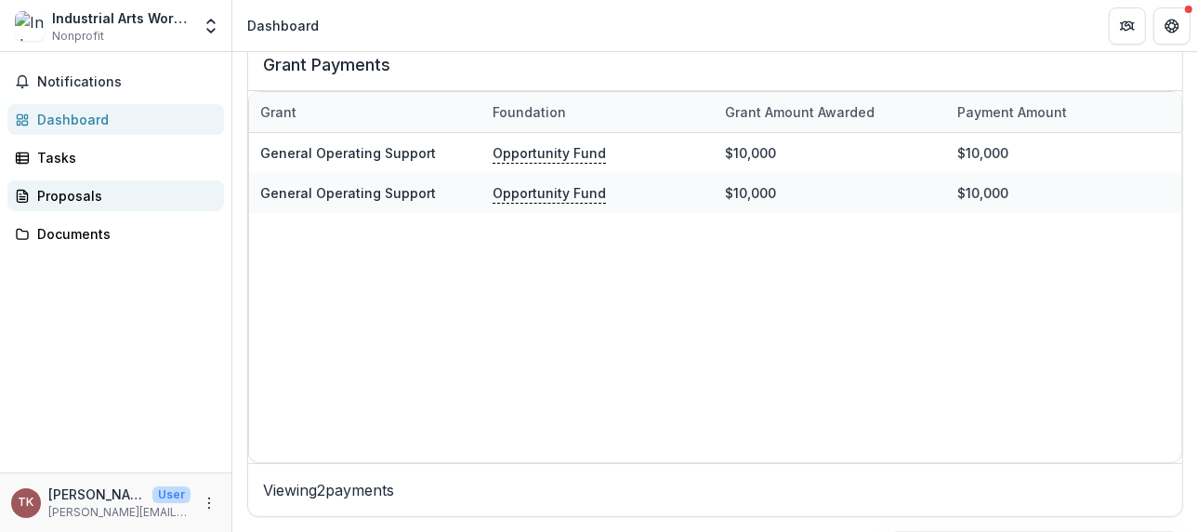
click at [70, 205] on div "Proposals" at bounding box center [123, 196] width 172 height 20
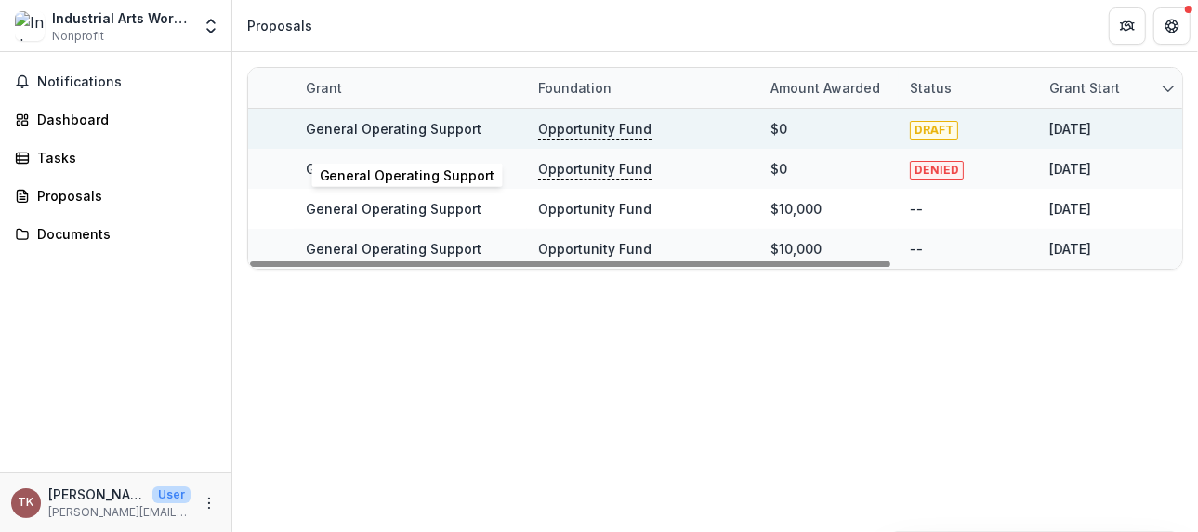
click at [420, 136] on link "General Operating Support" at bounding box center [394, 129] width 176 height 16
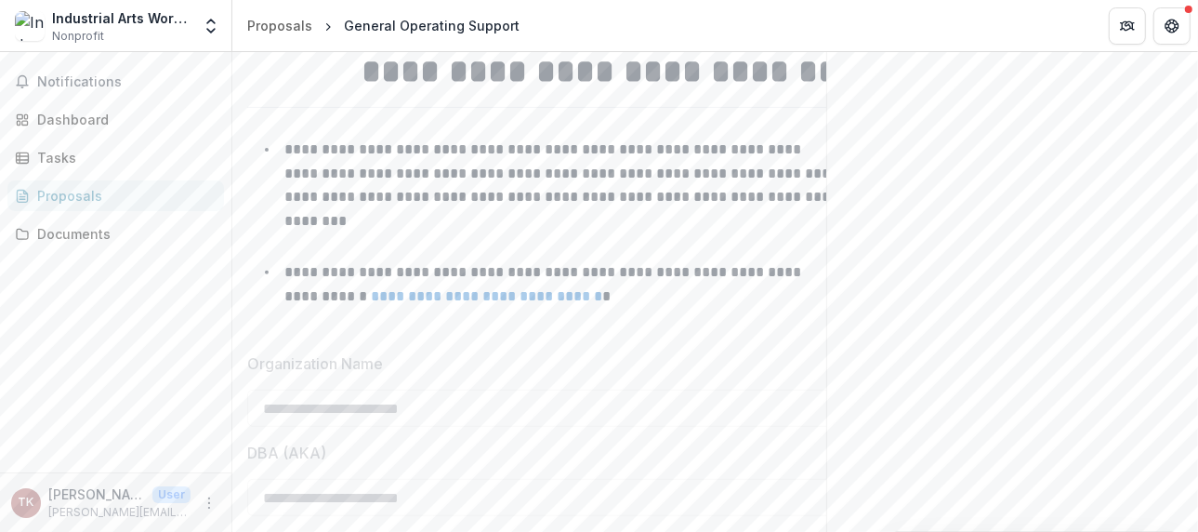
scroll to position [558, 0]
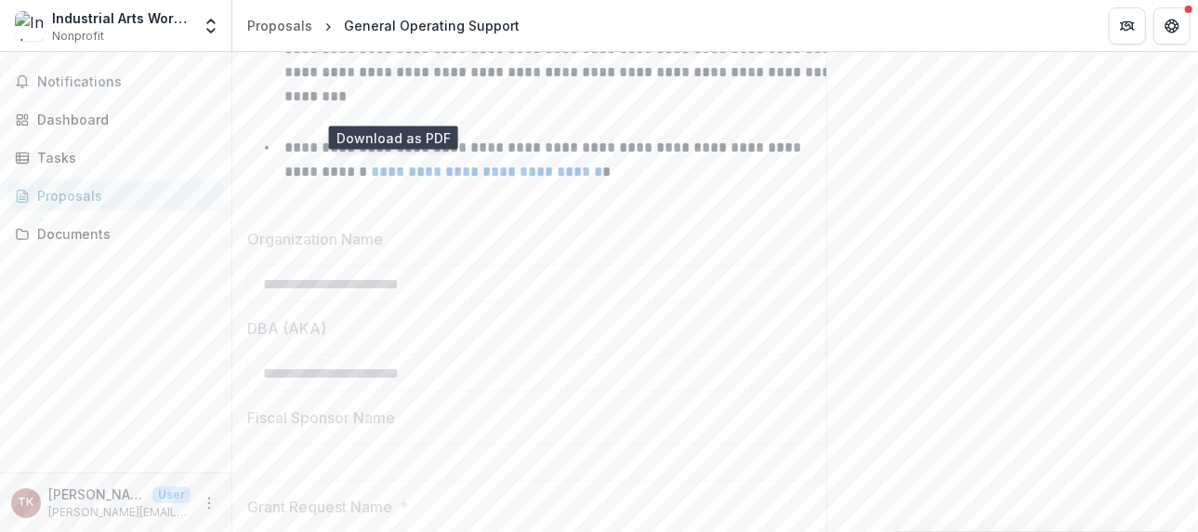
click at [204, 496] on icon "More" at bounding box center [209, 503] width 15 height 15
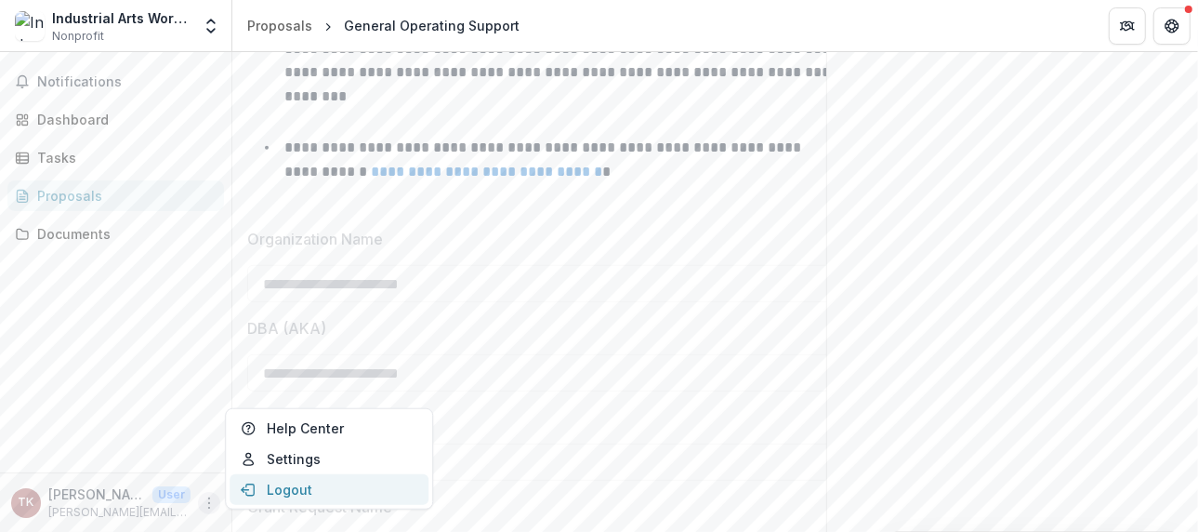
click at [287, 486] on button "Logout" at bounding box center [329, 489] width 199 height 31
